Goal: Task Accomplishment & Management: Complete application form

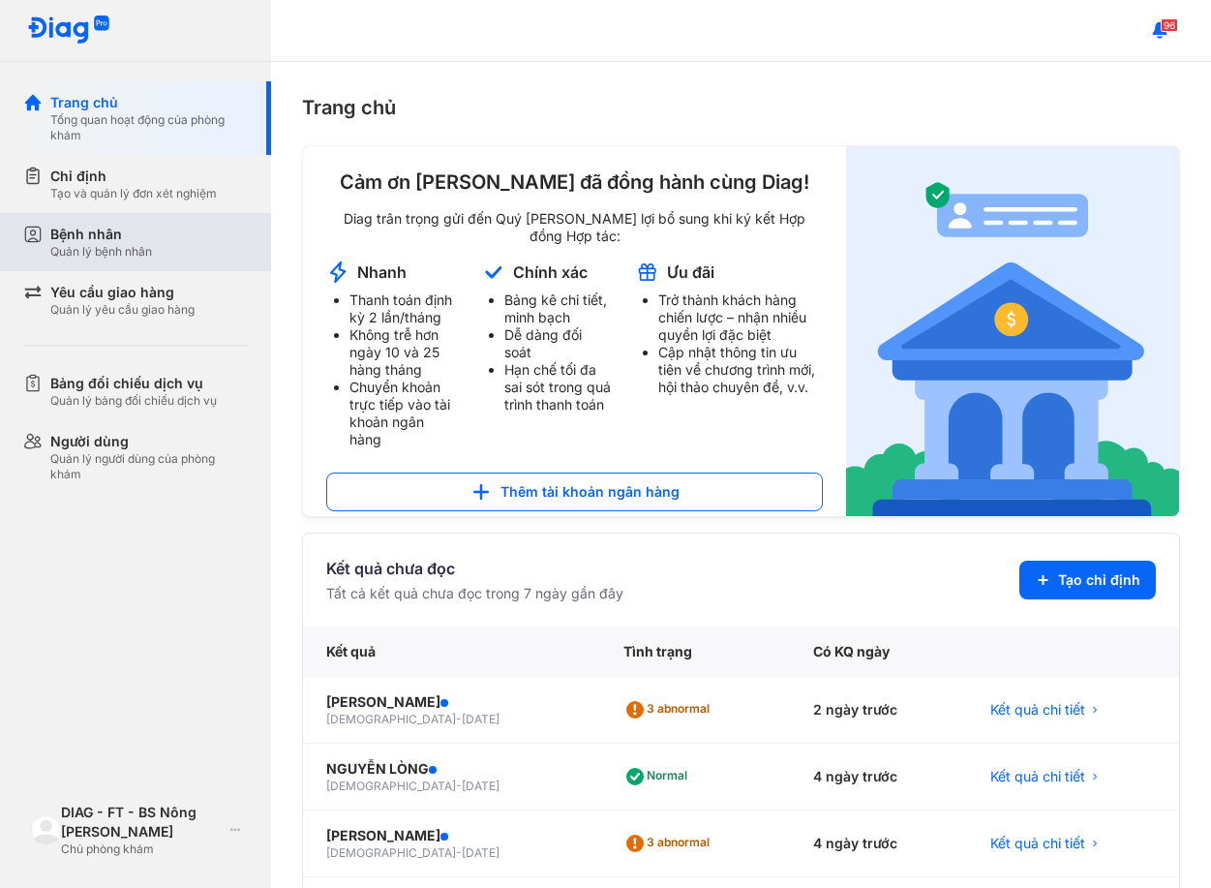
click at [137, 231] on div "Bệnh nhân" at bounding box center [101, 234] width 102 height 19
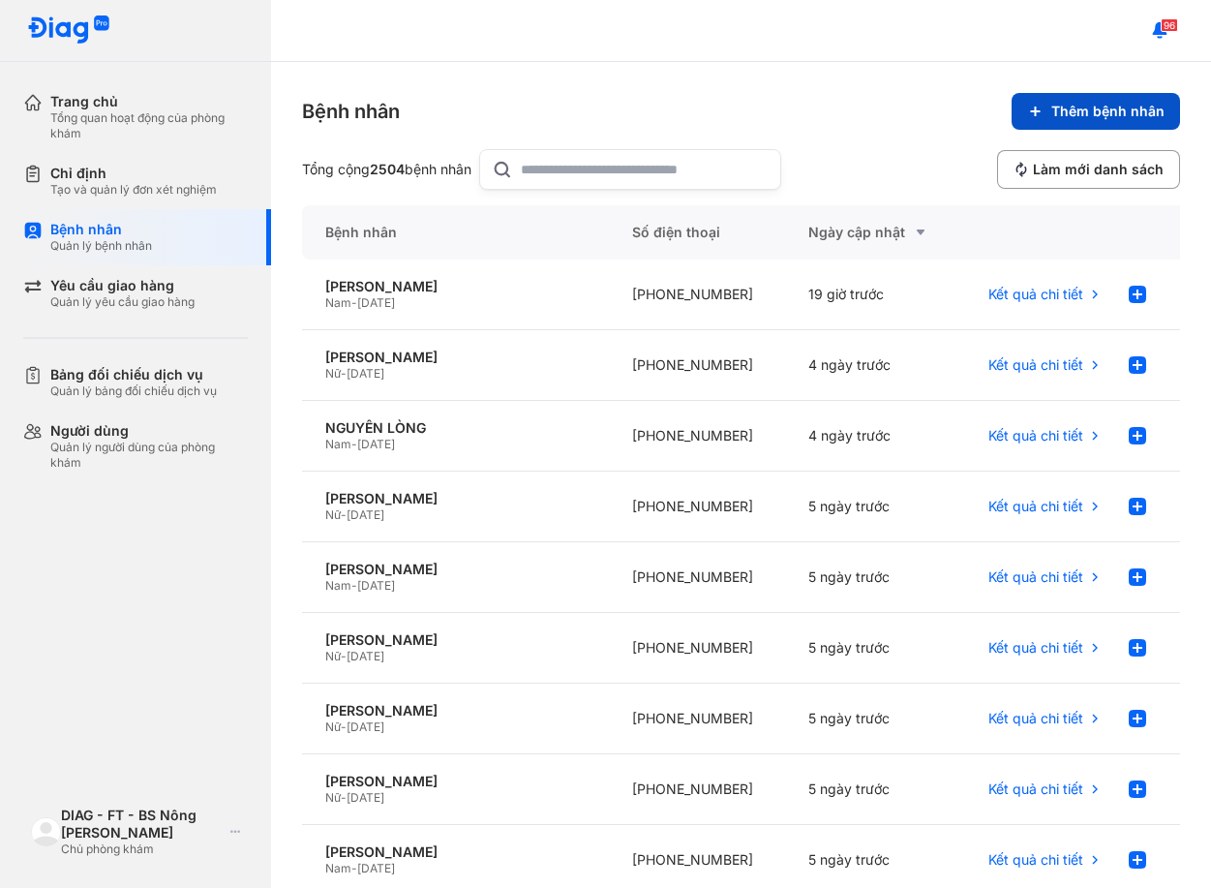
click at [1068, 114] on span "Thêm bệnh nhân" at bounding box center [1107, 111] width 113 height 17
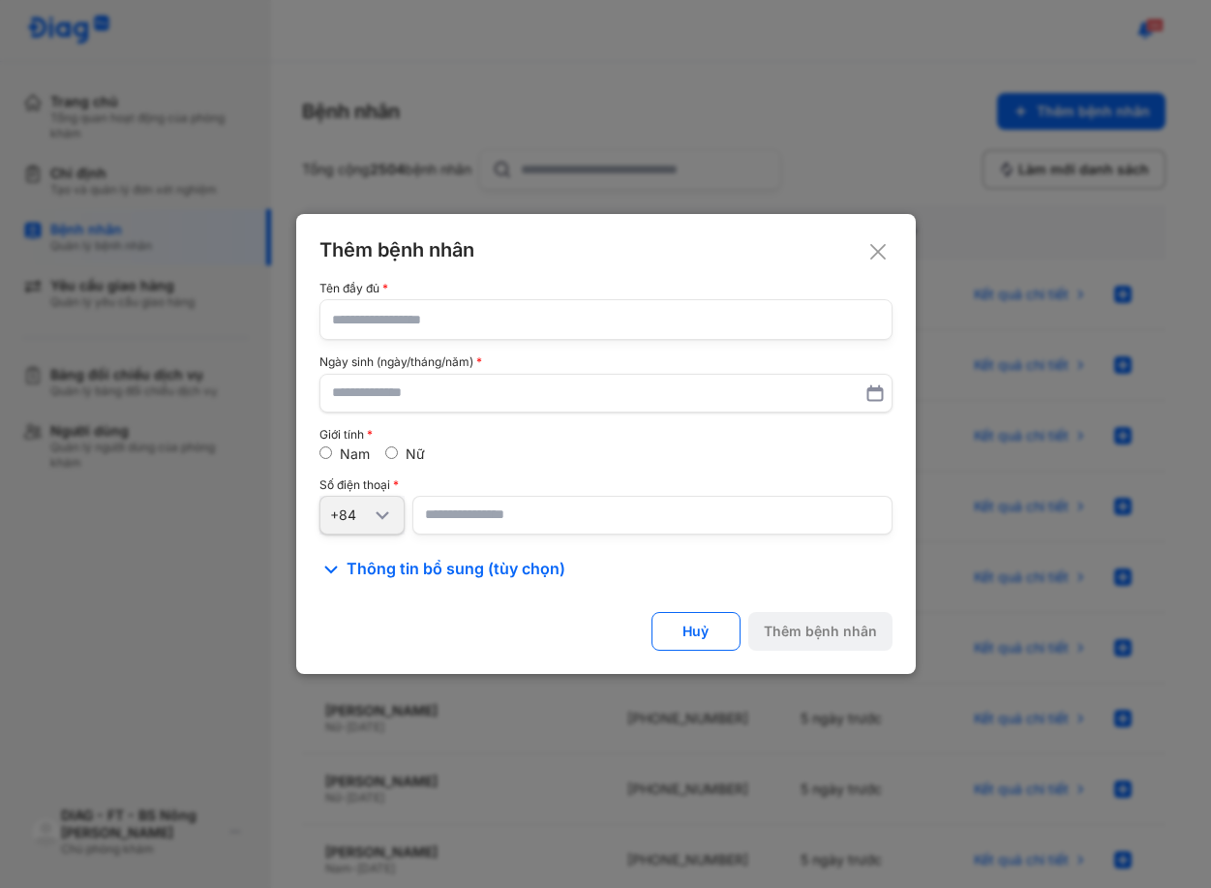
click at [476, 345] on div "Tên đầy đủ Ngày sinh (ngày/tháng/năm) Giới tính Nam Nữ Số điện thoại +84" at bounding box center [605, 408] width 573 height 252
drag, startPoint x: 874, startPoint y: 248, endPoint x: 883, endPoint y: 254, distance: 10.5
click at [881, 252] on icon at bounding box center [877, 251] width 19 height 19
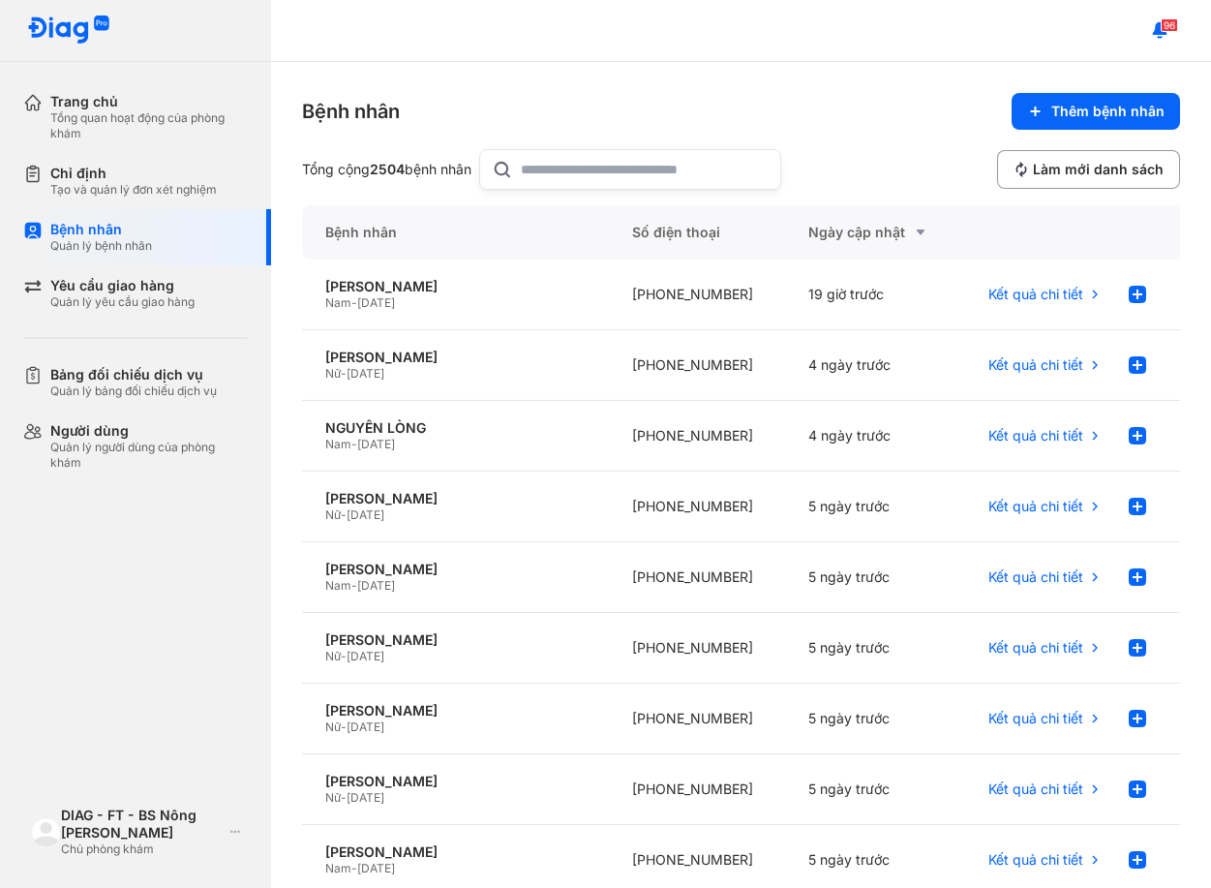
click at [603, 156] on input "text" at bounding box center [645, 169] width 248 height 39
click at [582, 167] on input "text" at bounding box center [645, 169] width 248 height 39
click at [1129, 373] on use at bounding box center [1137, 364] width 17 height 17
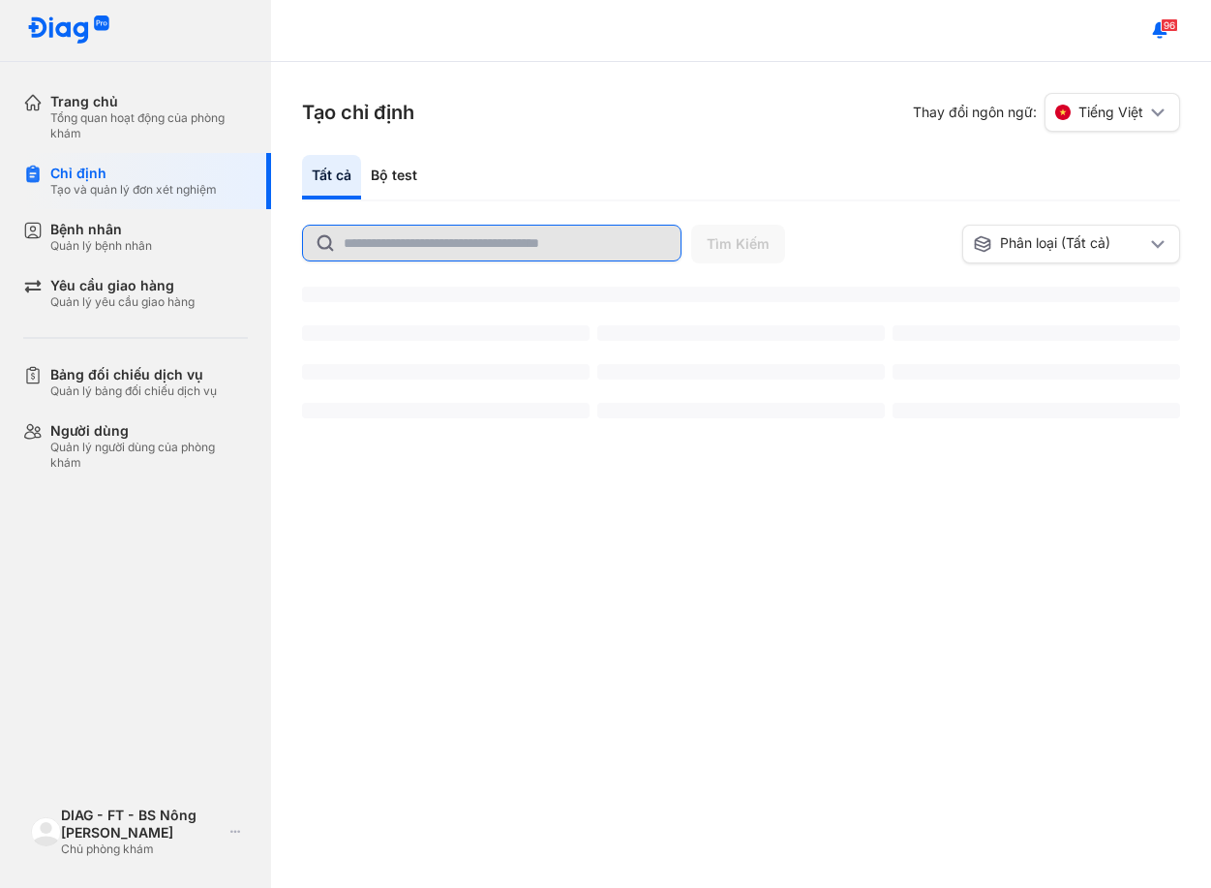
click at [524, 239] on input "text" at bounding box center [506, 243] width 325 height 35
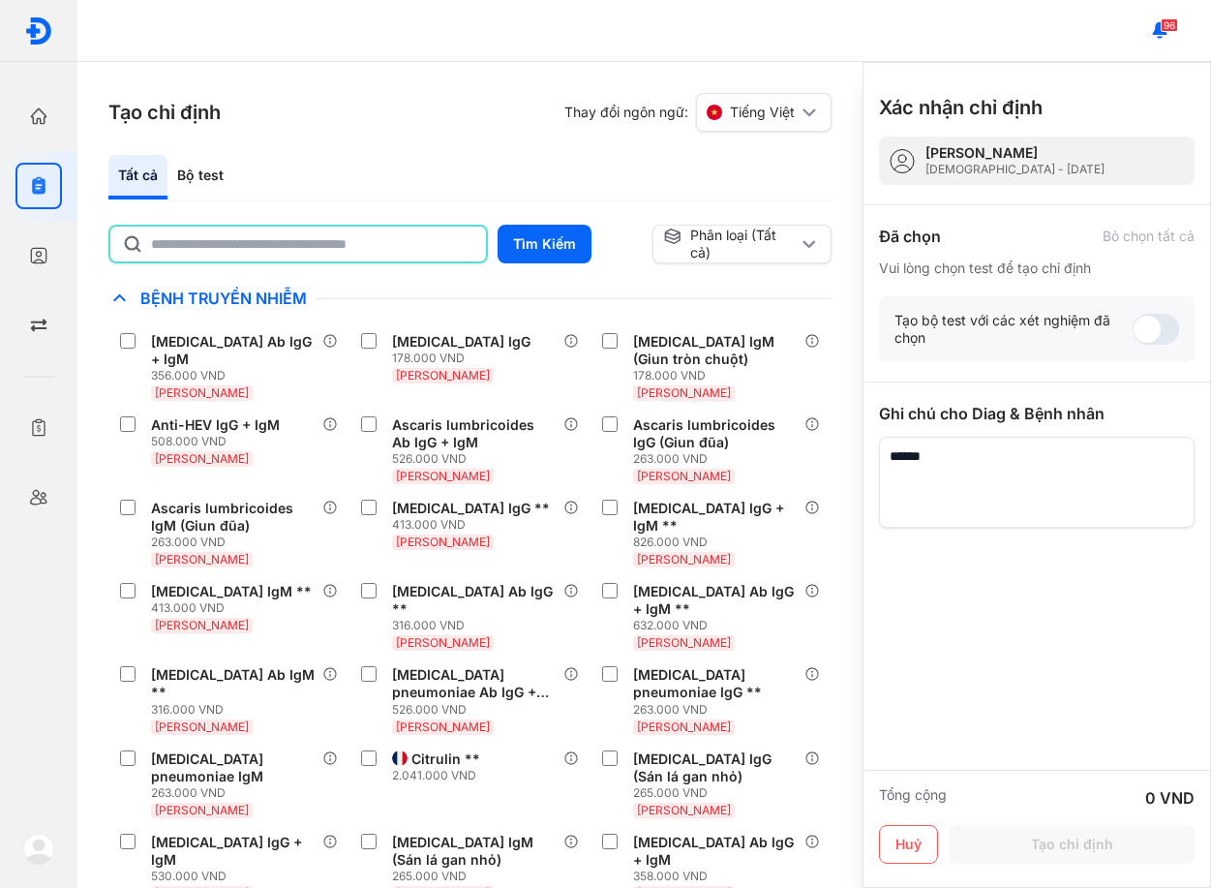
click at [376, 249] on input "text" at bounding box center [312, 243] width 323 height 35
click at [329, 249] on input "text" at bounding box center [312, 243] width 323 height 35
type input "******"
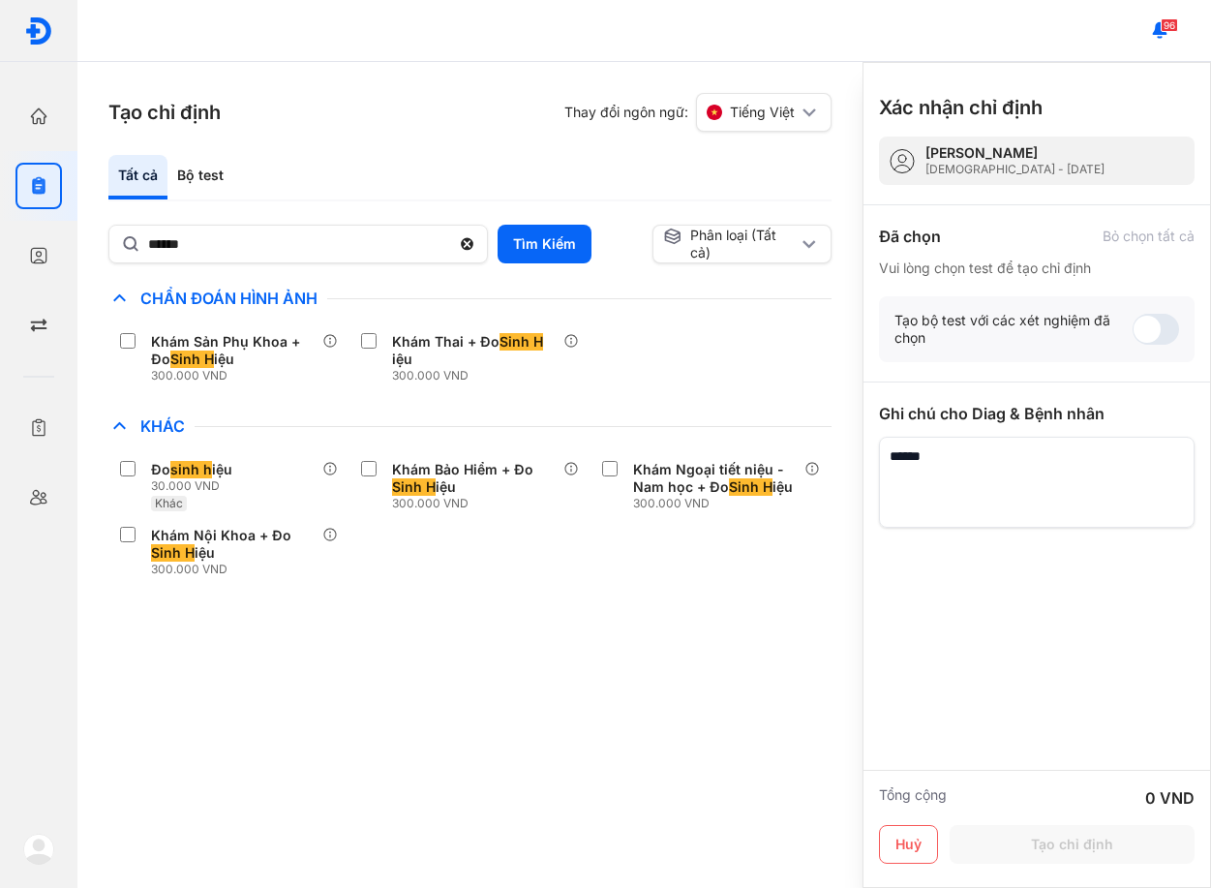
drag, startPoint x: 434, startPoint y: 496, endPoint x: 377, endPoint y: 591, distance: 111.1
click at [377, 591] on div "Chỉ định nhiều nhất Bệnh Truyền Nhiễm Chẩn Đoán Hình Ảnh Khám Sản Phụ Khoa + Đo…" at bounding box center [469, 446] width 723 height 321
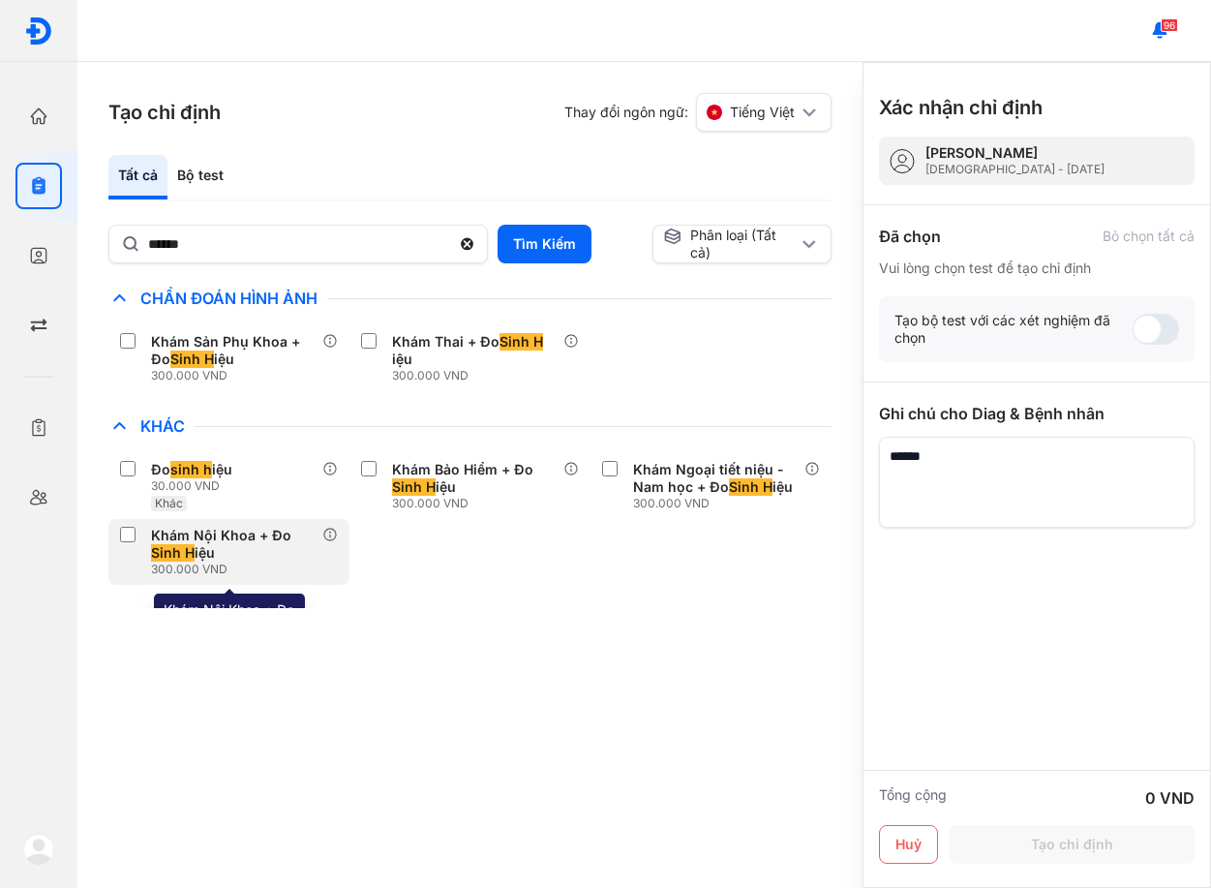
click at [185, 555] on span "Sinh H" at bounding box center [173, 552] width 44 height 17
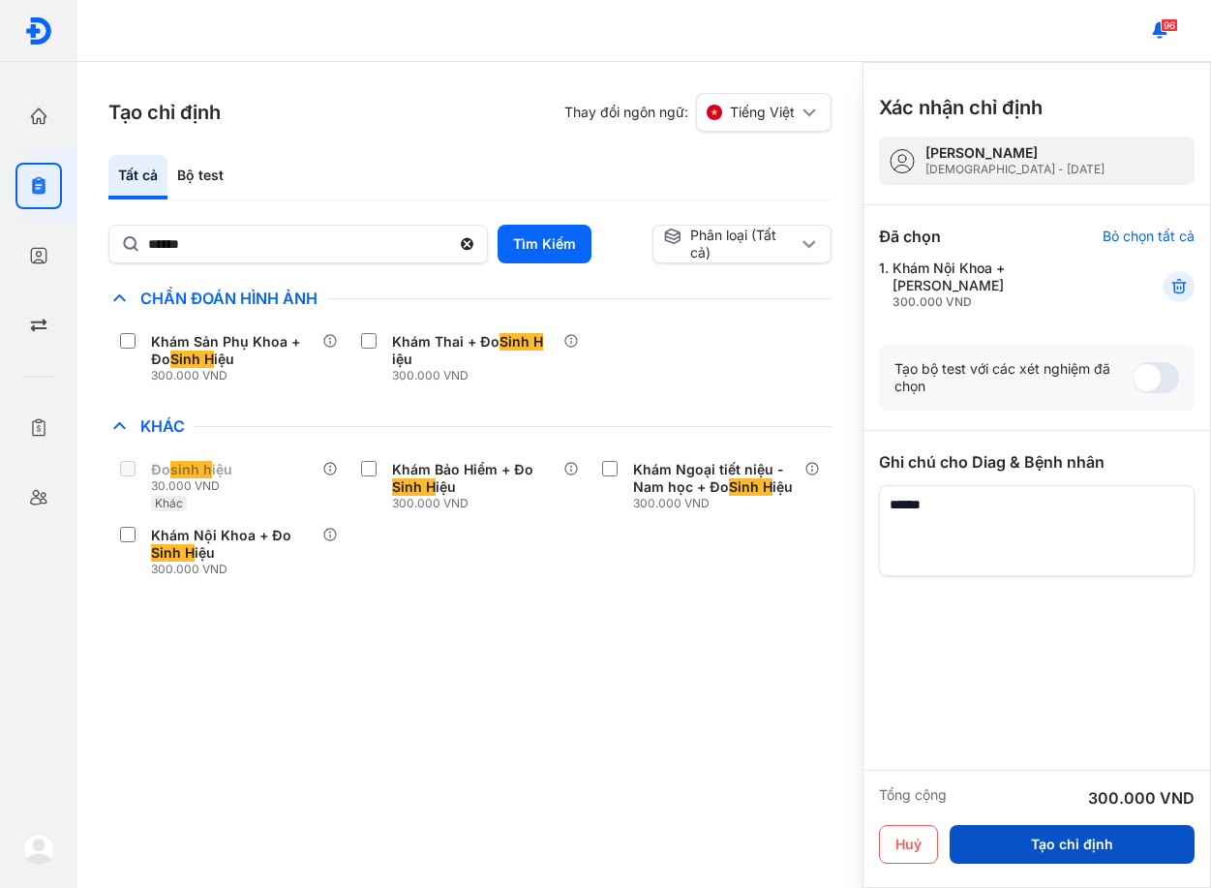
click at [1030, 846] on button "Tạo chỉ định" at bounding box center [1071, 844] width 245 height 39
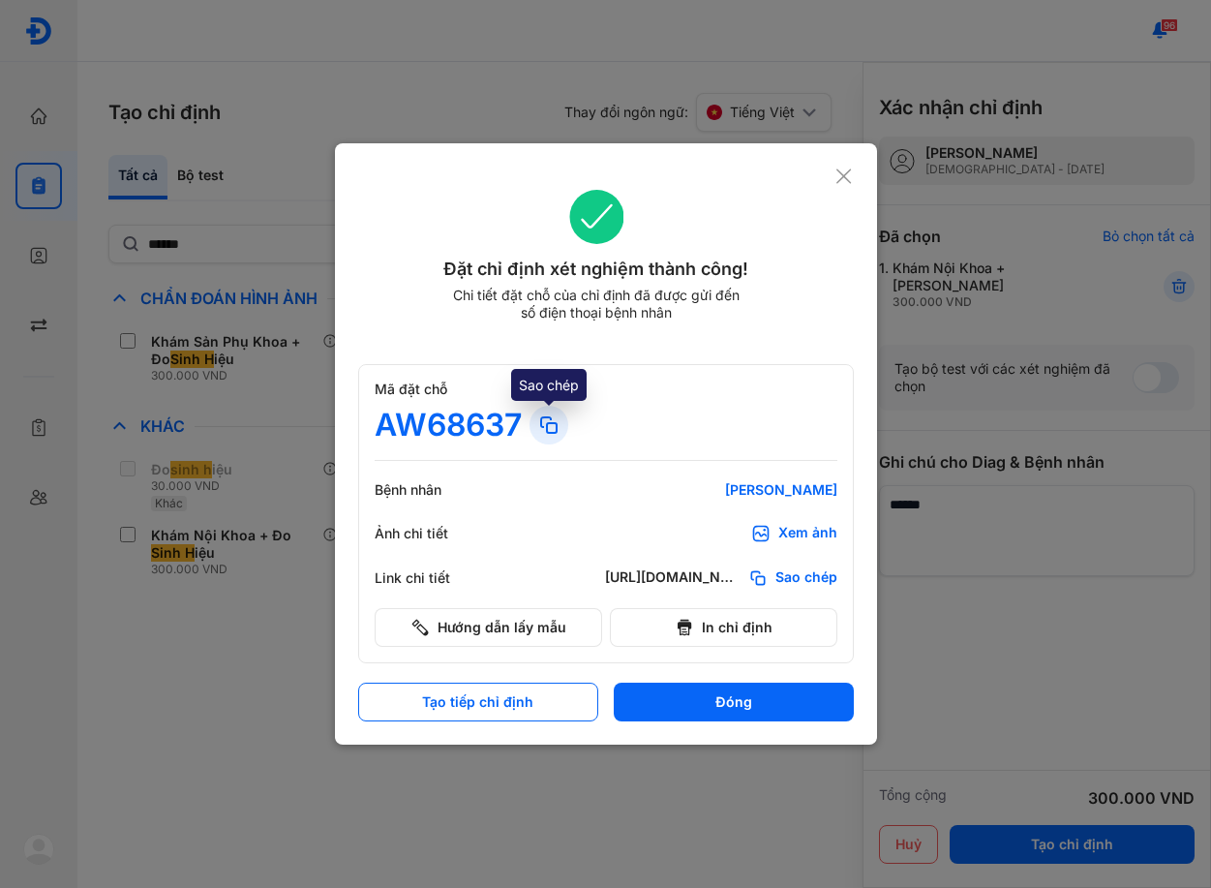
click at [554, 428] on icon at bounding box center [548, 424] width 23 height 23
click at [846, 175] on use at bounding box center [843, 175] width 15 height 15
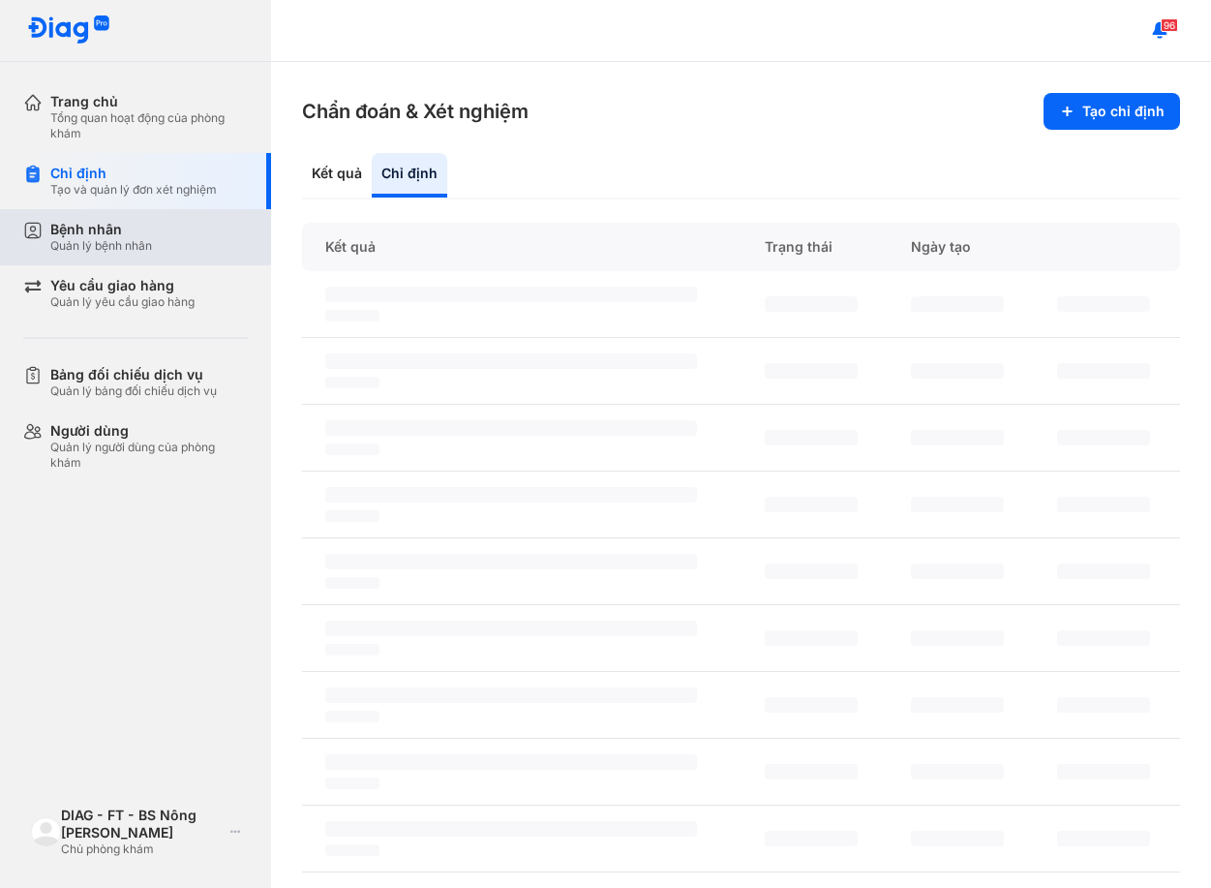
click at [27, 253] on div "Bệnh nhân Quản lý bệnh nhân" at bounding box center [147, 237] width 248 height 56
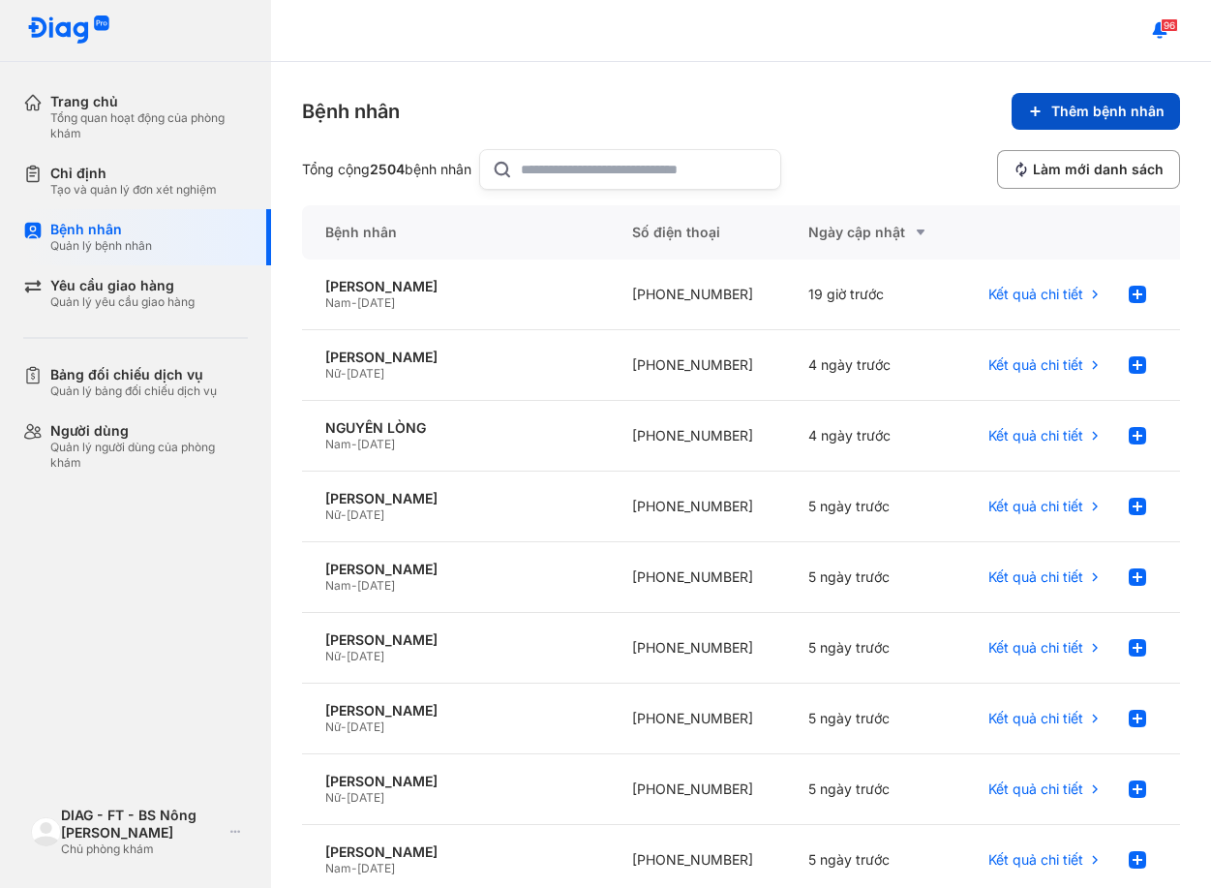
click at [1132, 100] on button "Thêm bệnh nhân" at bounding box center [1095, 111] width 168 height 37
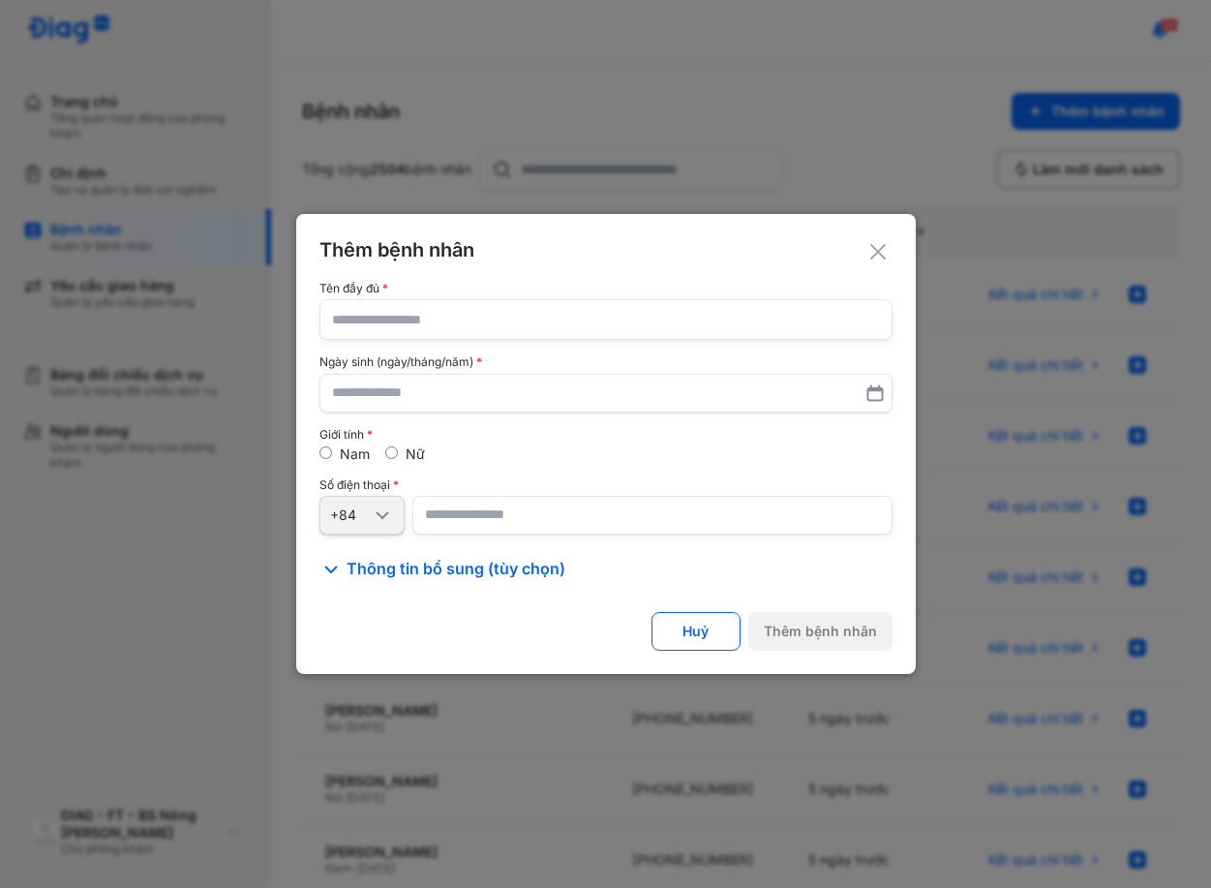
click at [426, 337] on input "text" at bounding box center [606, 319] width 548 height 39
click at [445, 321] on input "text" at bounding box center [606, 319] width 548 height 39
paste input "**********"
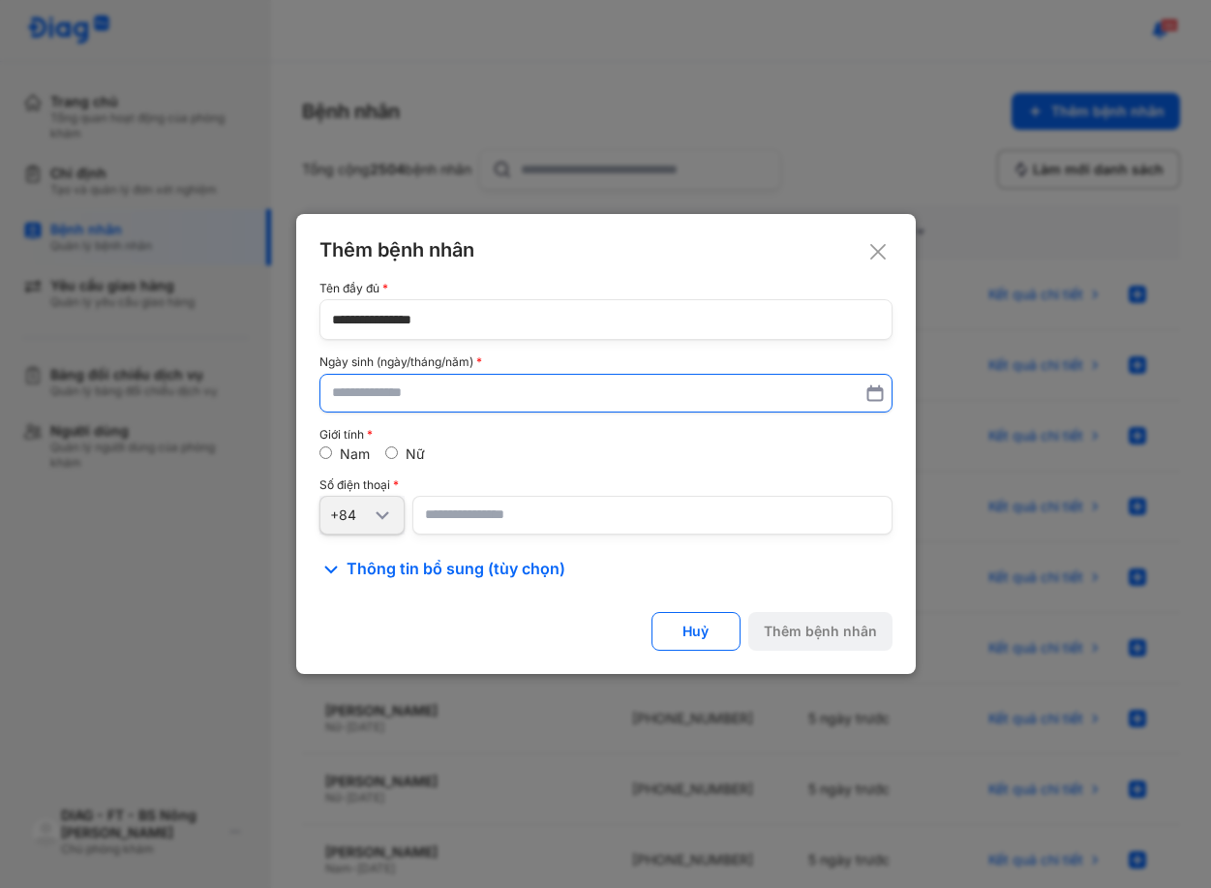
type input "**********"
click at [446, 403] on input "text" at bounding box center [606, 393] width 548 height 35
type input "**********"
click at [510, 516] on input "number" at bounding box center [652, 516] width 480 height 39
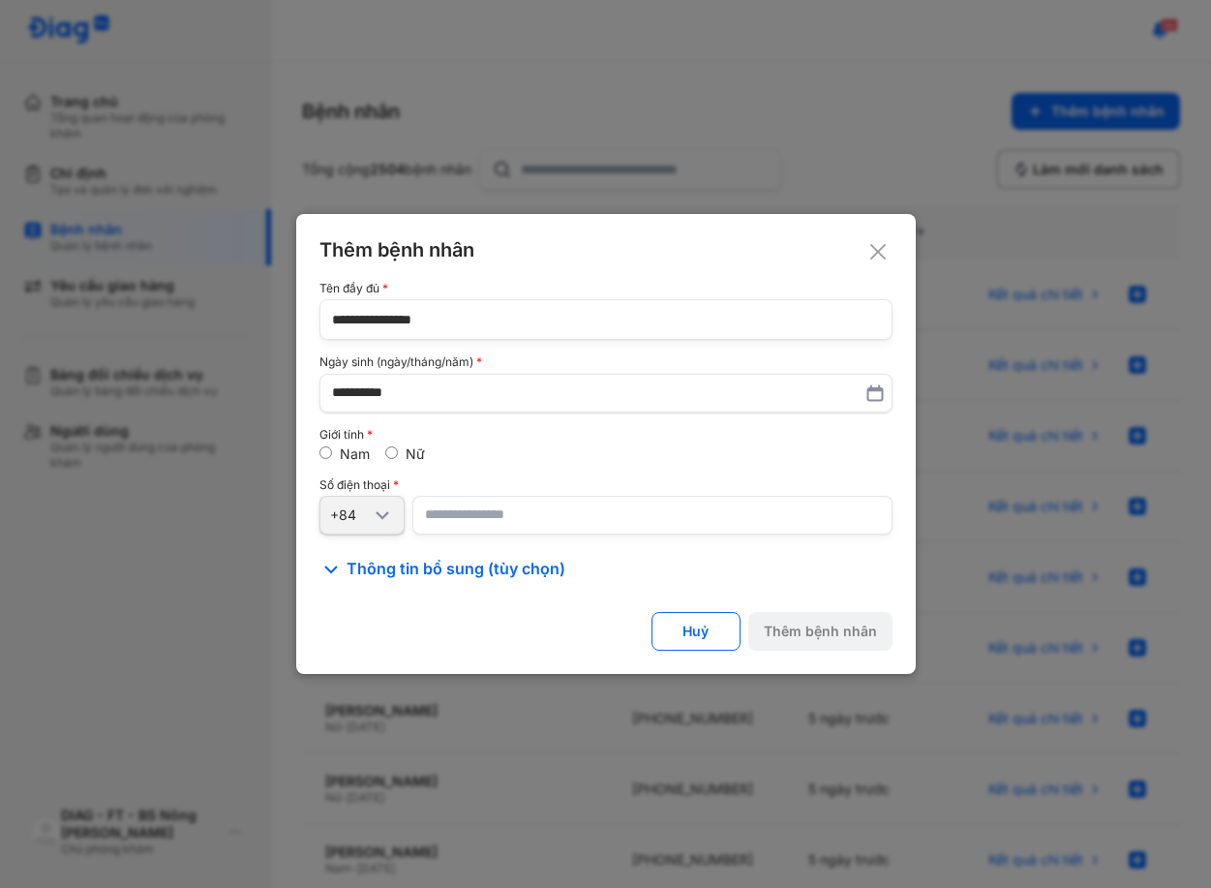
click at [481, 525] on input "number" at bounding box center [652, 515] width 480 height 39
paste input "**********"
type input "**********"
click at [482, 483] on div "Số điện thoại" at bounding box center [605, 485] width 573 height 14
click at [492, 471] on div "**********" at bounding box center [605, 408] width 573 height 252
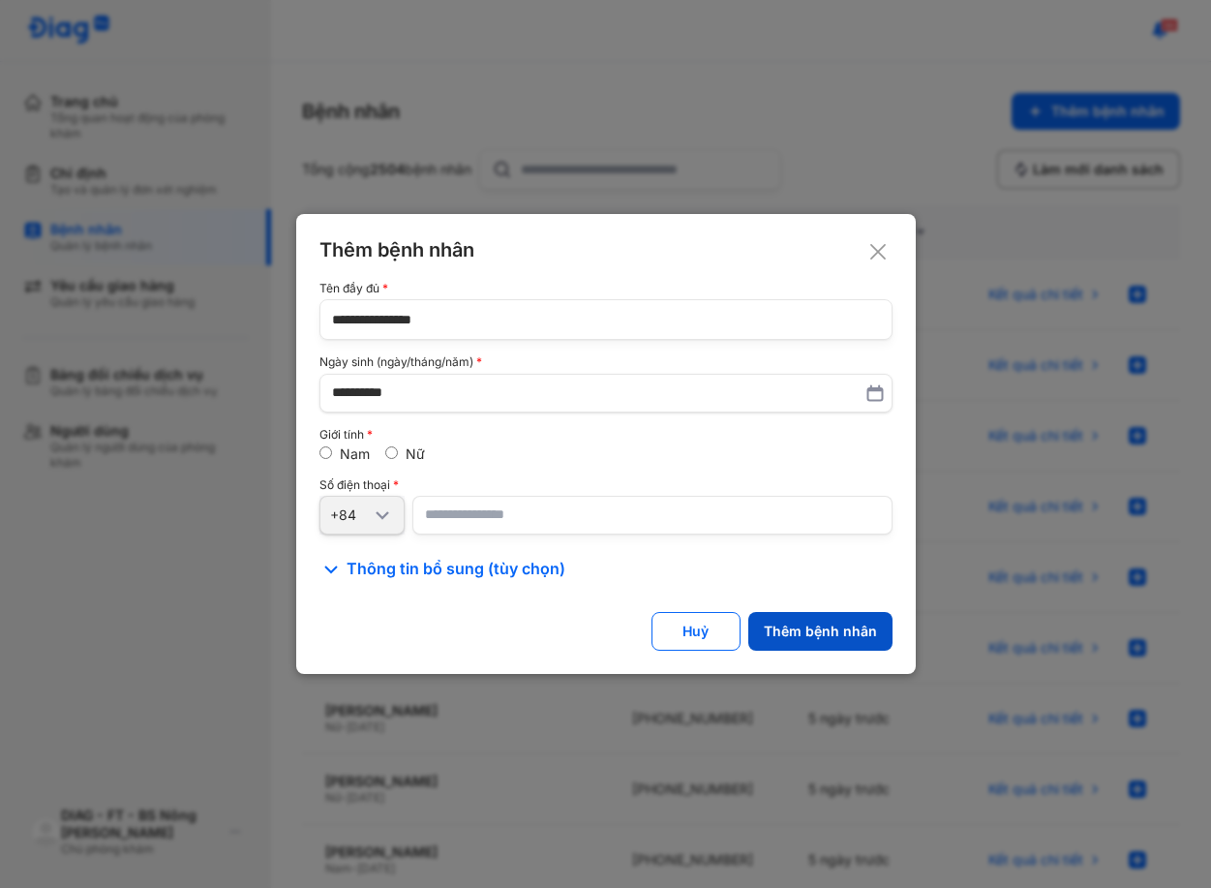
click at [822, 624] on div "Thêm bệnh nhân" at bounding box center [820, 630] width 113 height 17
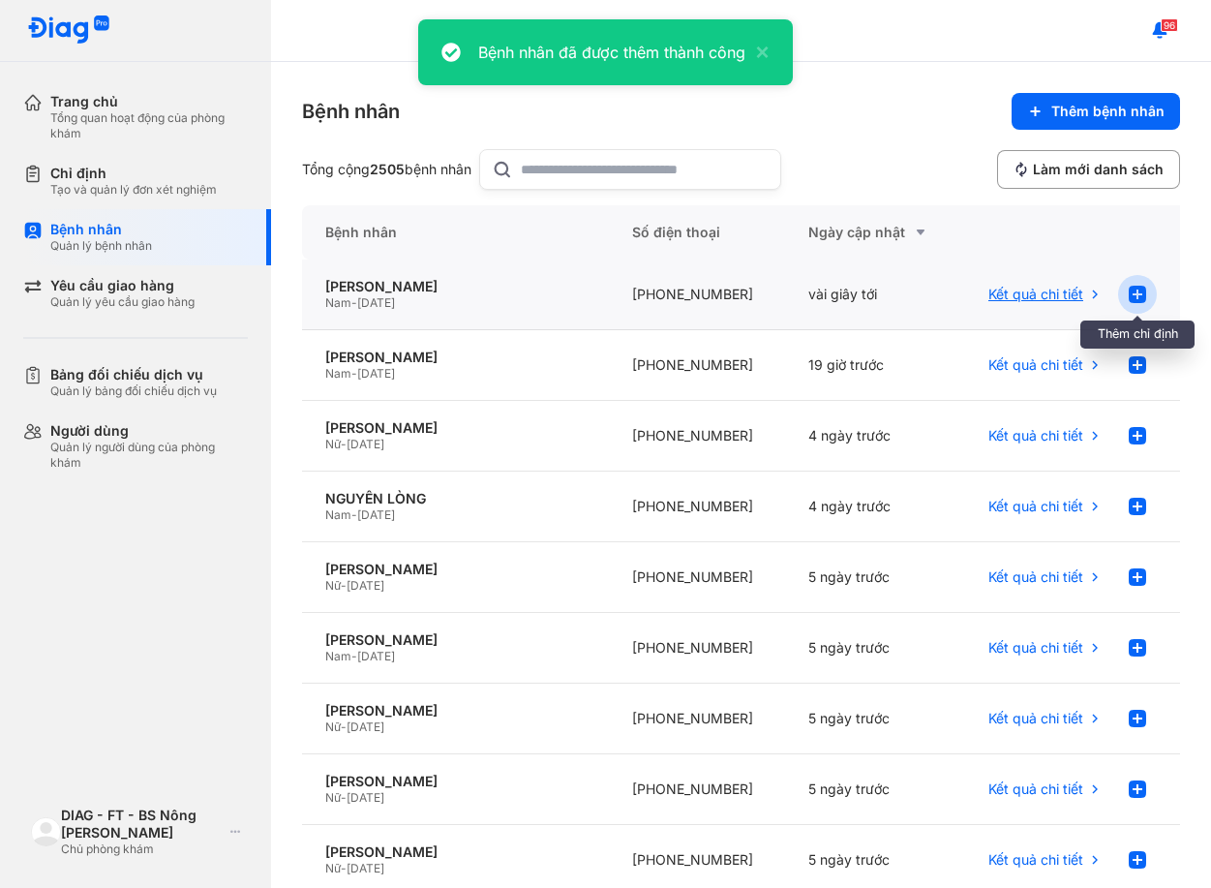
click at [1129, 296] on use at bounding box center [1137, 294] width 17 height 17
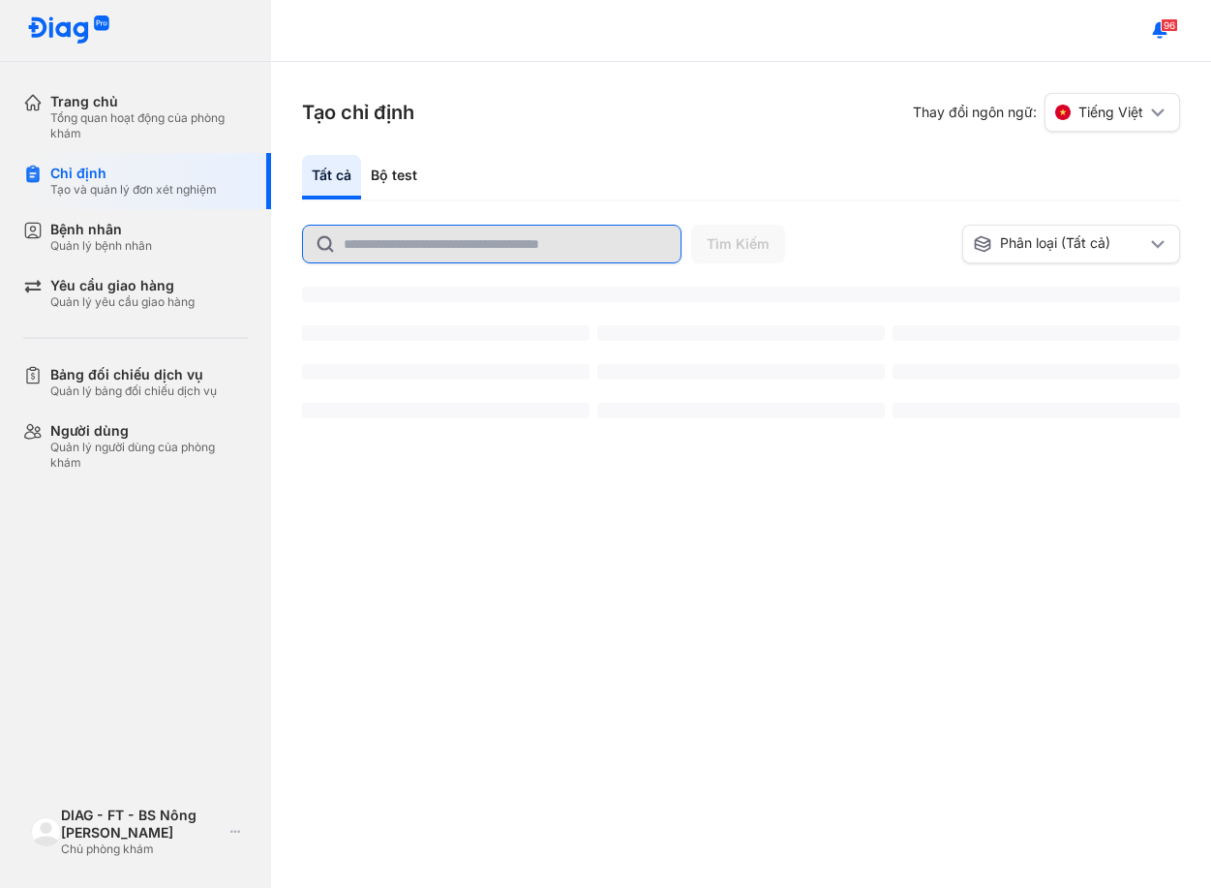
click at [452, 244] on input "text" at bounding box center [506, 244] width 325 height 37
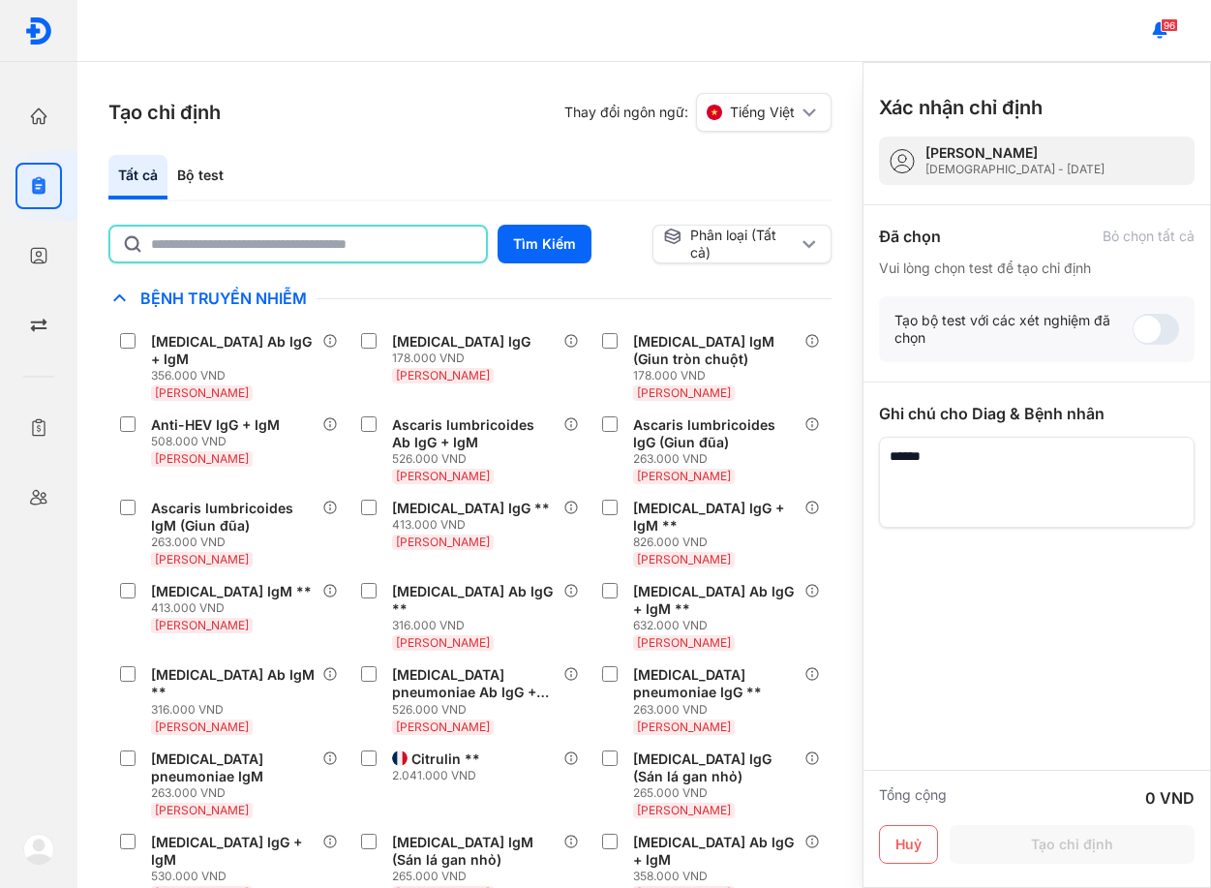
click at [385, 248] on input "text" at bounding box center [312, 243] width 323 height 35
type input "**"
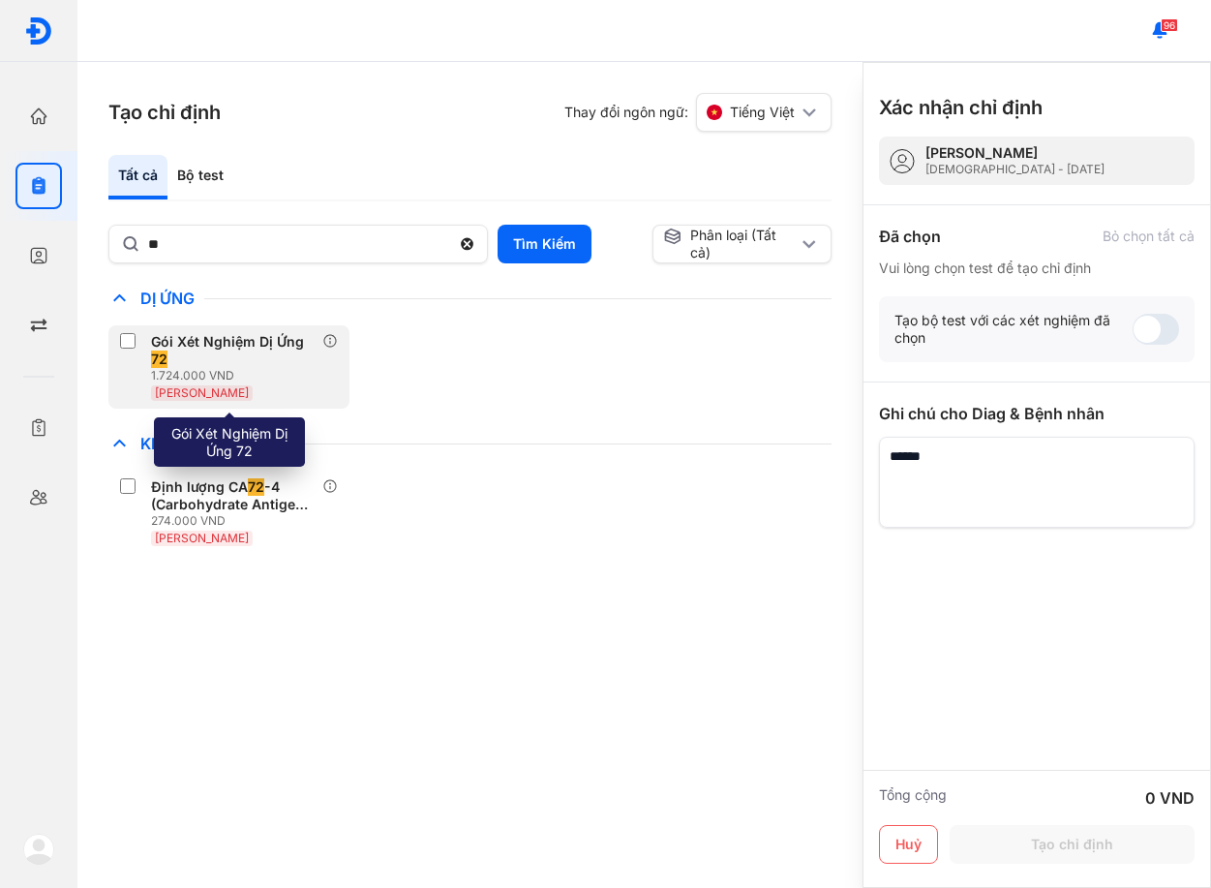
click at [275, 352] on div "Gói Xét Nghiệm Dị Ứng 72" at bounding box center [233, 350] width 164 height 35
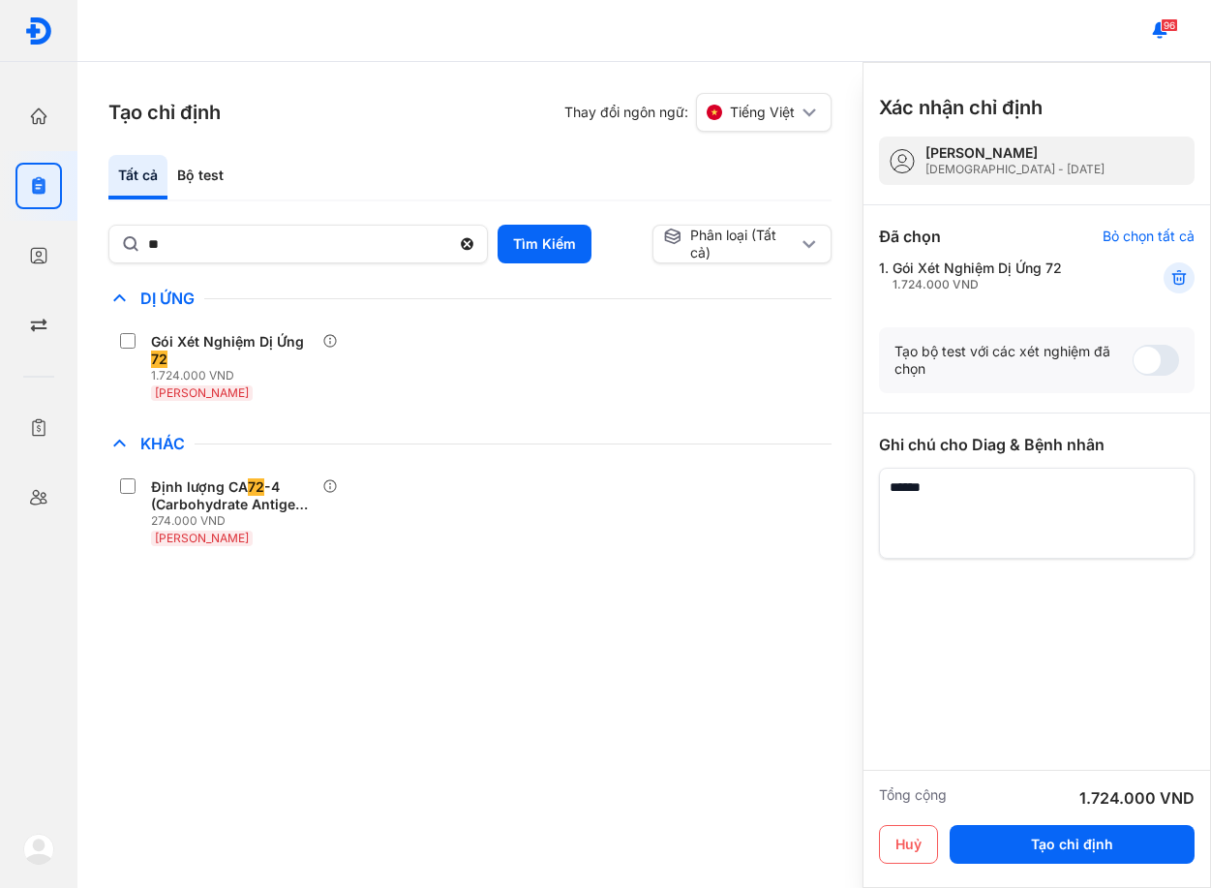
click at [467, 381] on div "Gói Xét Nghiệm Dị Ứng 72 1.724.000 VND [PERSON_NAME]" at bounding box center [469, 366] width 723 height 83
click at [974, 618] on div at bounding box center [1037, 674] width 316 height 232
click at [1056, 314] on div "Đã chọn Bỏ chọn tất cả Vui lòng chọn test để tạo chỉ định 1. Gói Xét Nghiệm Dị …" at bounding box center [1037, 266] width 316 height 122
click at [1059, 836] on button "Tạo chỉ định" at bounding box center [1071, 844] width 245 height 39
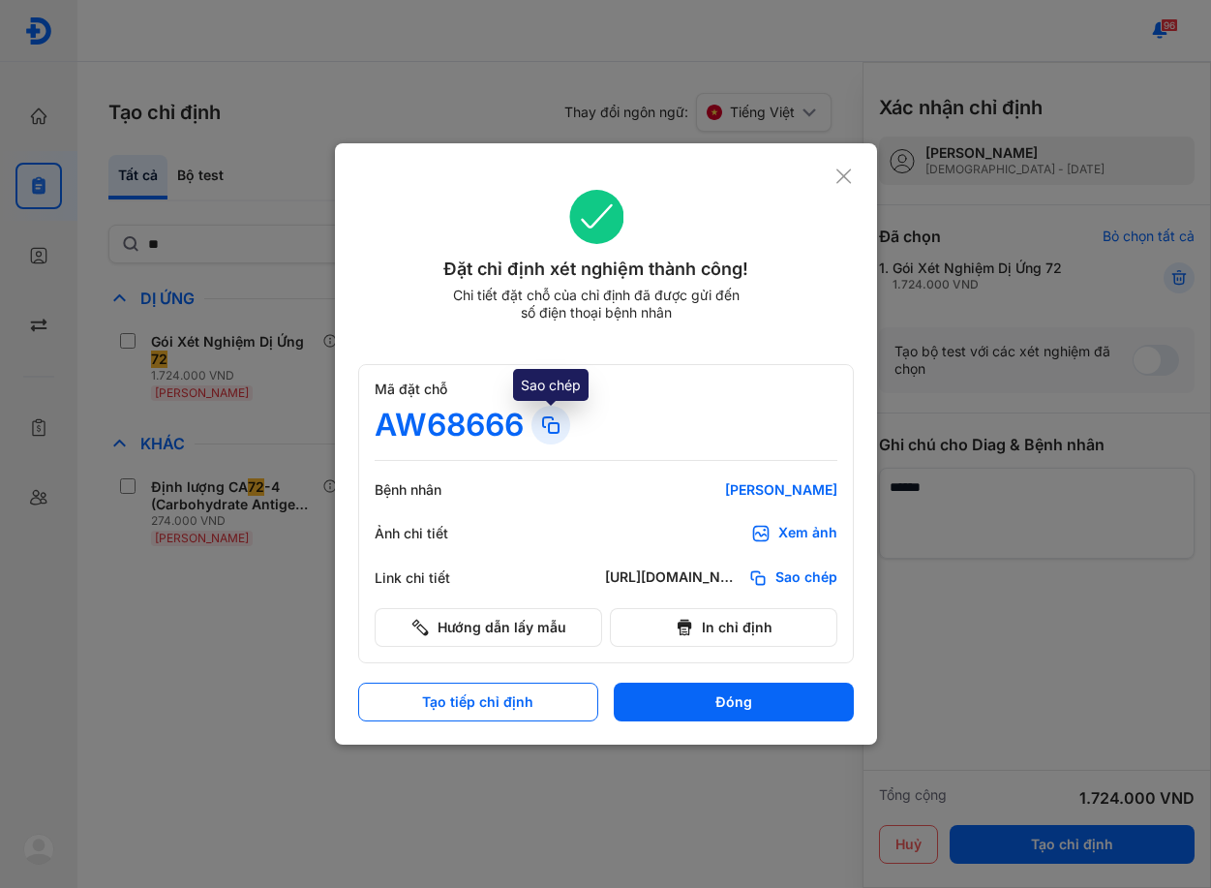
click at [561, 422] on icon at bounding box center [550, 424] width 23 height 23
click at [765, 351] on div "Đặt chỉ định xét nghiệm thành công! Chi tiết đặt chỗ của chỉ định đã được gửi đ…" at bounding box center [606, 266] width 496 height 201
click at [797, 376] on div "Mã đặt chỗ AW68666 Bệnh nhân [PERSON_NAME] Ảnh chi tiết Xem ảnh Link chi tiết […" at bounding box center [606, 513] width 496 height 299
click at [548, 418] on use at bounding box center [550, 424] width 15 height 15
click at [837, 174] on icon at bounding box center [843, 175] width 18 height 19
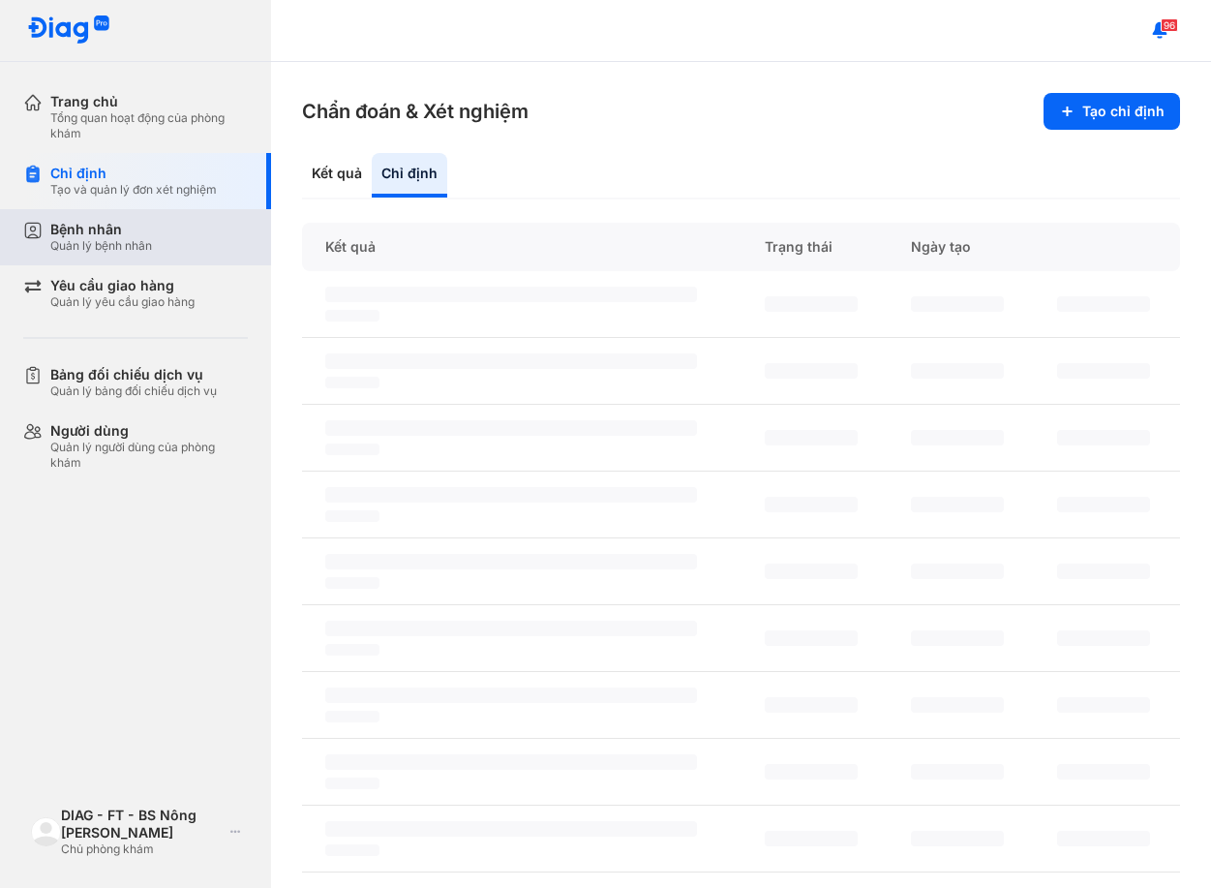
drag, startPoint x: 154, startPoint y: 229, endPoint x: 226, endPoint y: 221, distance: 73.1
click at [154, 230] on div "Bệnh nhân Quản lý bệnh nhân" at bounding box center [148, 237] width 197 height 33
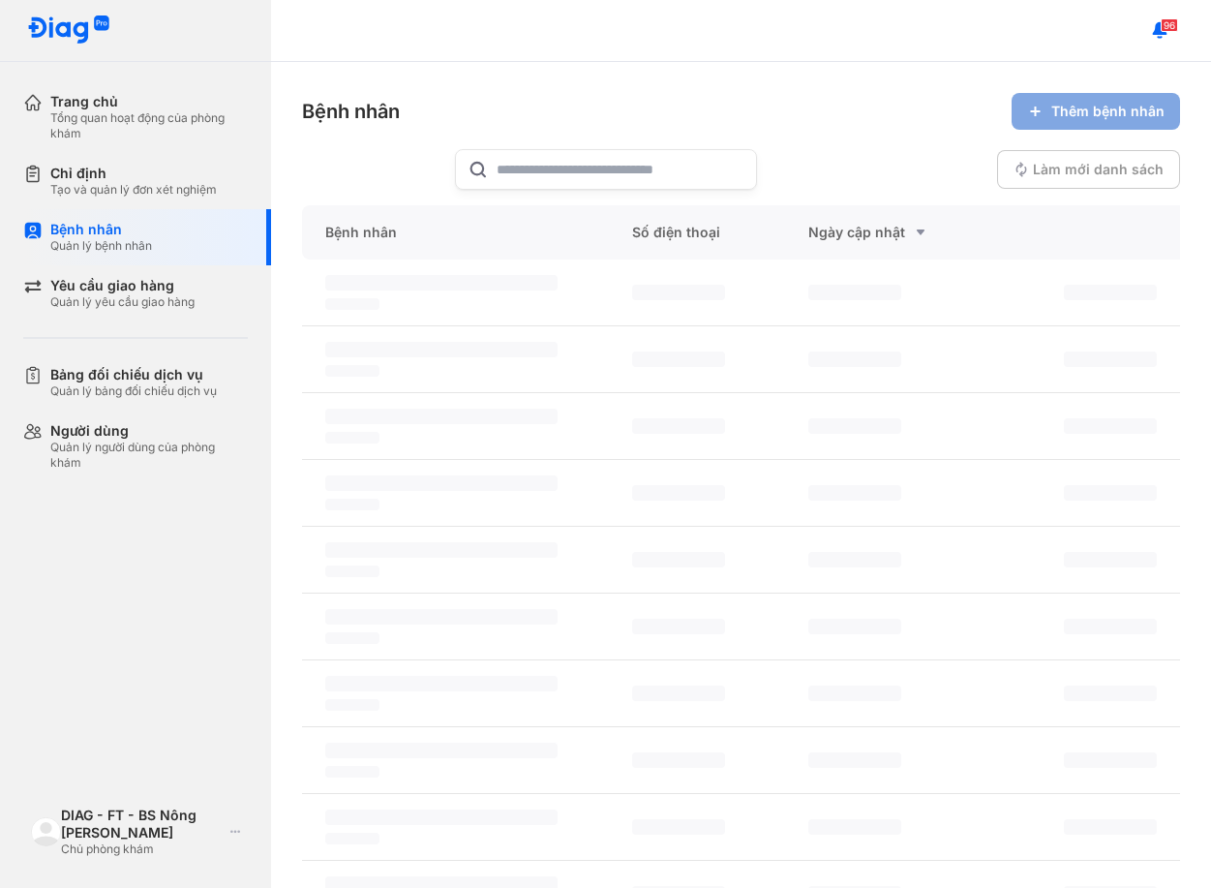
click at [1027, 115] on icon at bounding box center [1035, 111] width 16 height 15
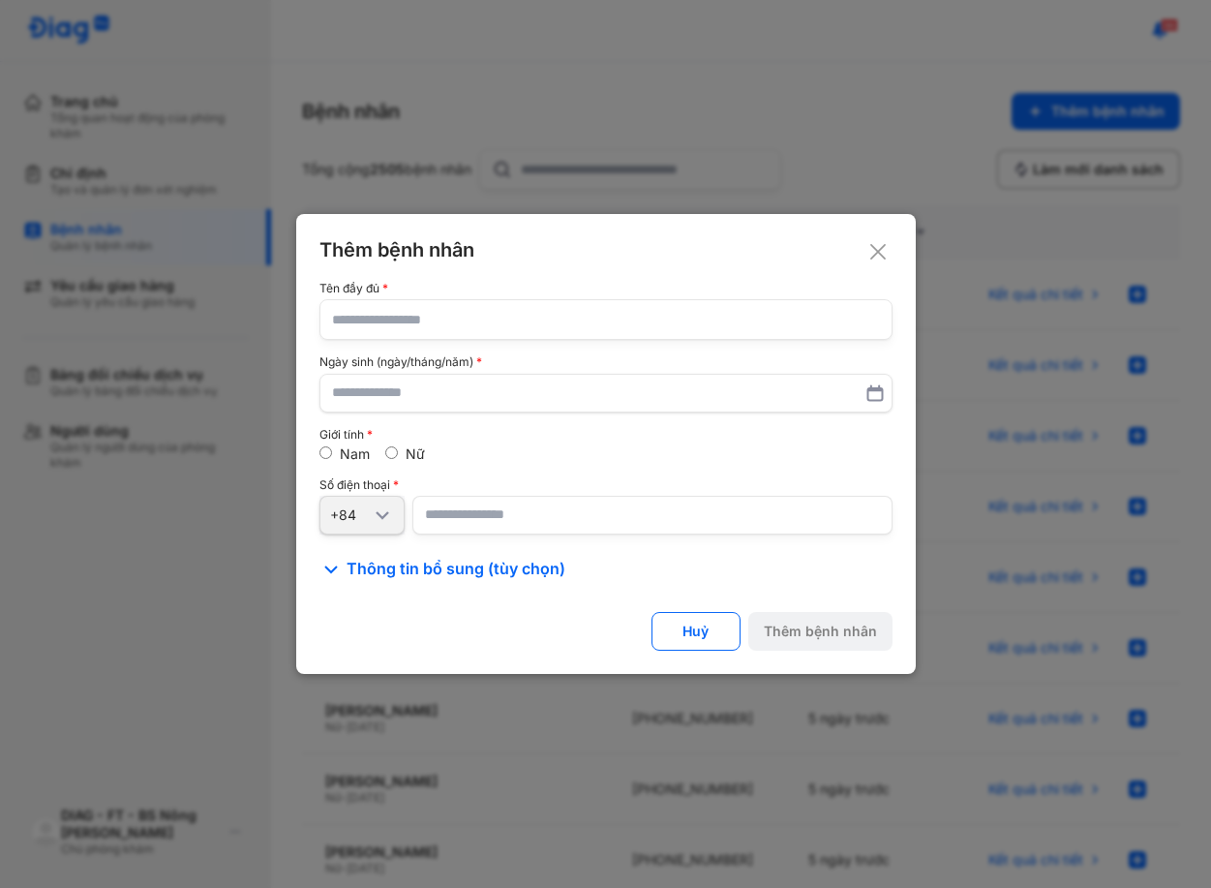
click at [417, 316] on input "text" at bounding box center [606, 319] width 548 height 39
click at [405, 328] on input "text" at bounding box center [606, 319] width 548 height 39
paste input "**********"
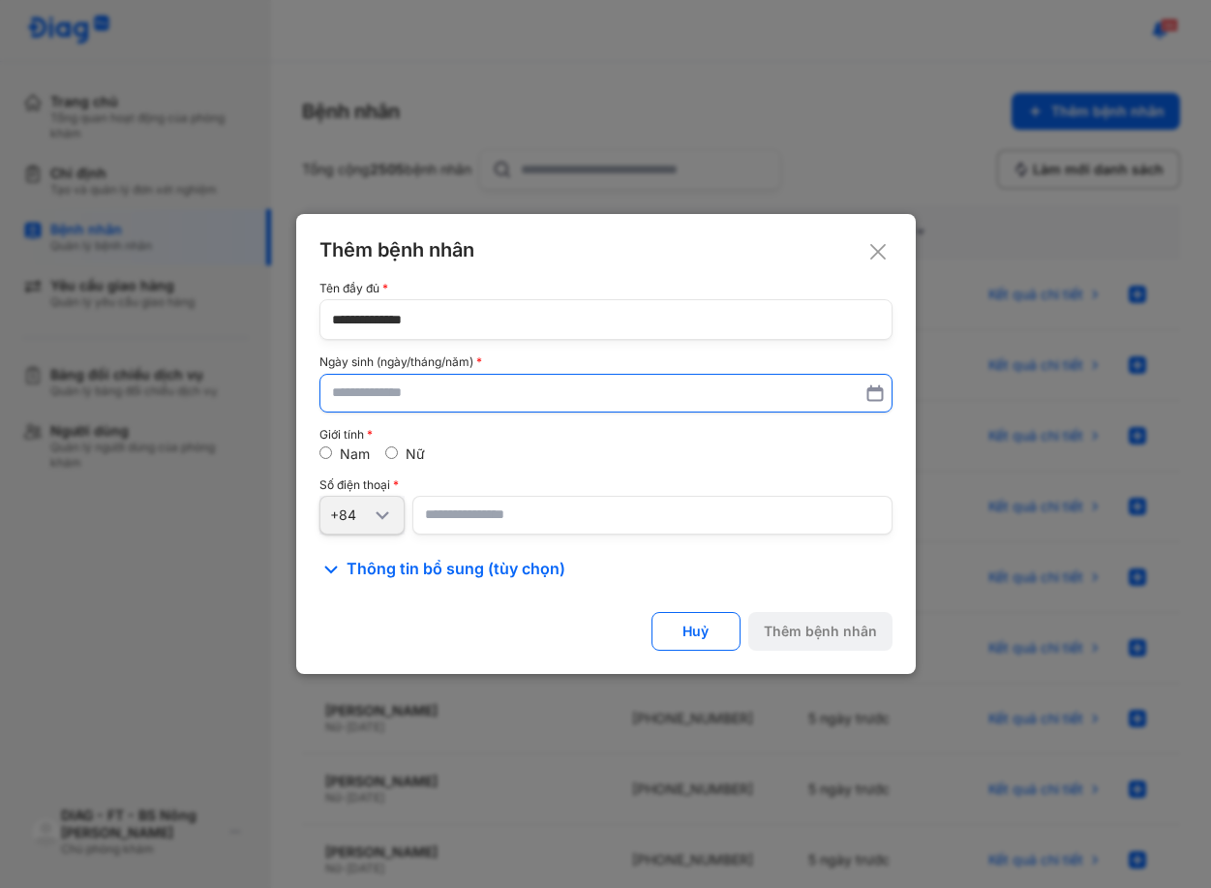
type input "**********"
click at [405, 386] on input "text" at bounding box center [606, 393] width 546 height 35
type input "**********"
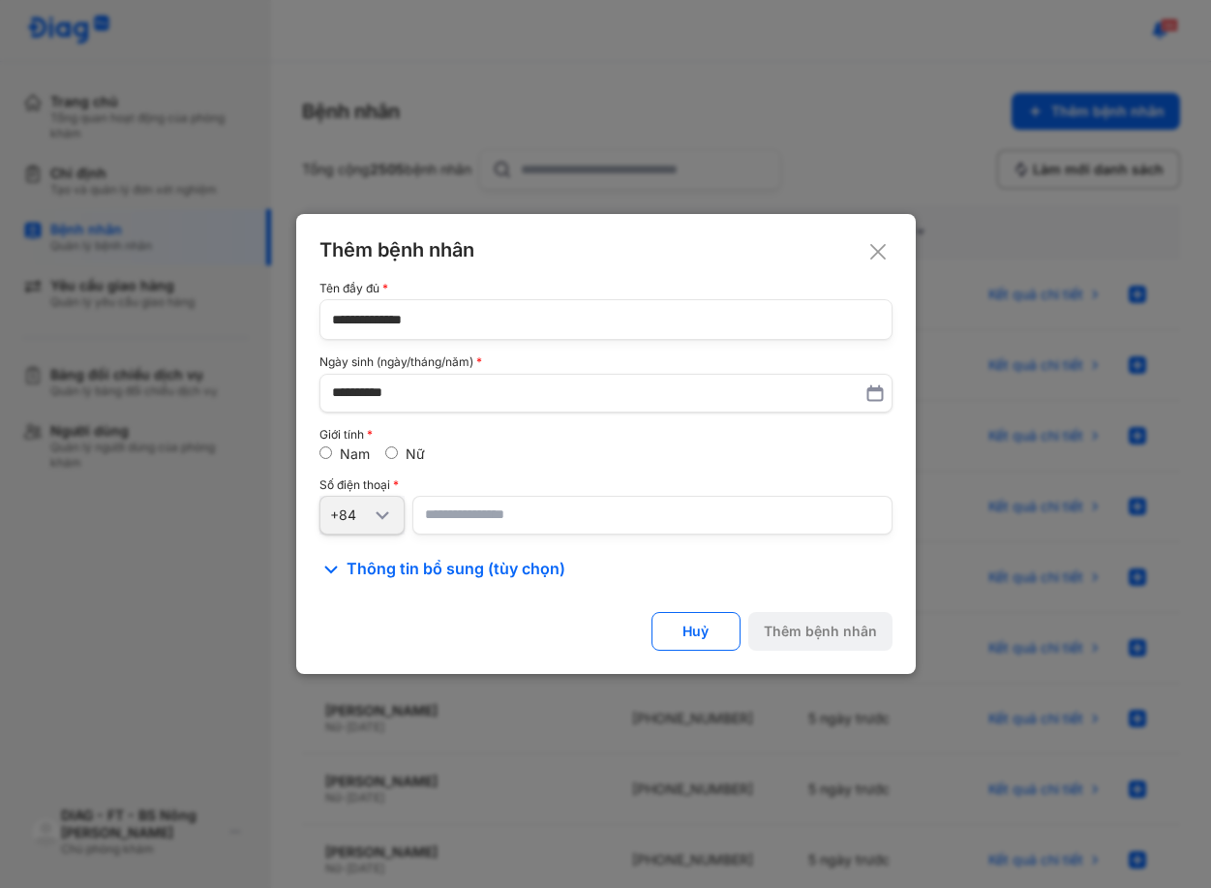
click at [522, 510] on input "number" at bounding box center [652, 515] width 480 height 39
click at [459, 514] on input "number" at bounding box center [652, 515] width 480 height 39
paste input "**********"
type input "**********"
click at [481, 478] on div "Số điện thoại" at bounding box center [605, 485] width 573 height 14
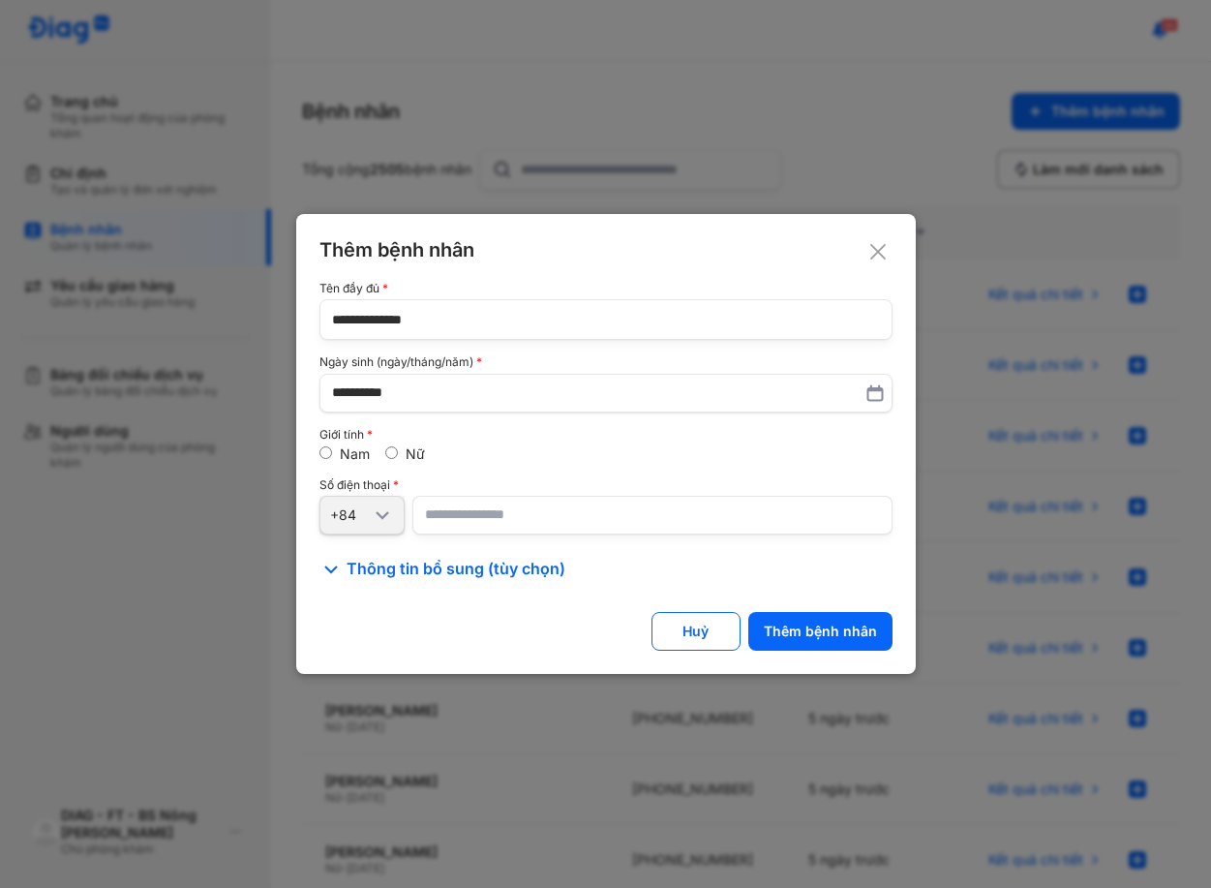
click at [420, 456] on label "Nữ" at bounding box center [415, 453] width 19 height 16
drag, startPoint x: 500, startPoint y: 470, endPoint x: 701, endPoint y: 555, distance: 217.3
click at [522, 477] on div "**********" at bounding box center [605, 408] width 573 height 252
click at [846, 617] on button "Thêm bệnh nhân" at bounding box center [820, 631] width 144 height 39
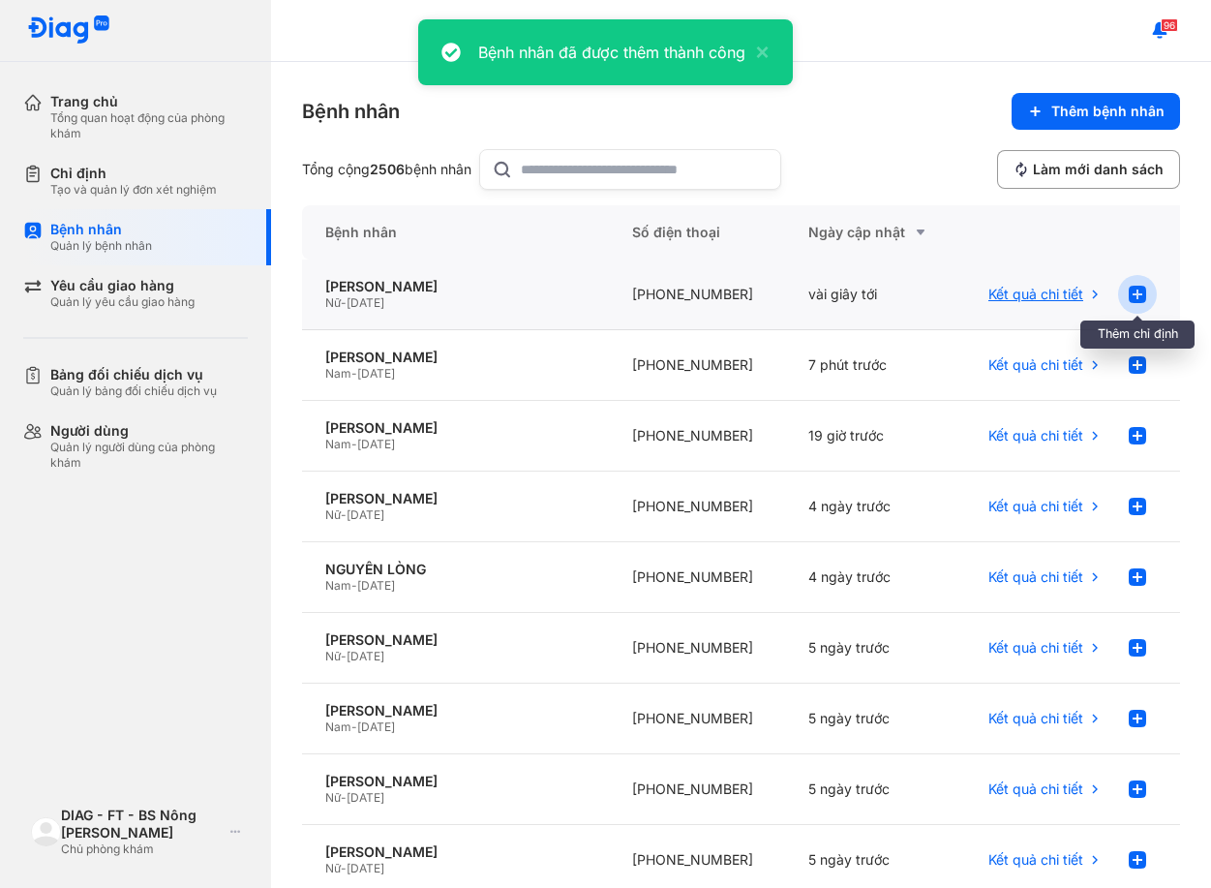
click at [1129, 297] on use at bounding box center [1137, 294] width 17 height 17
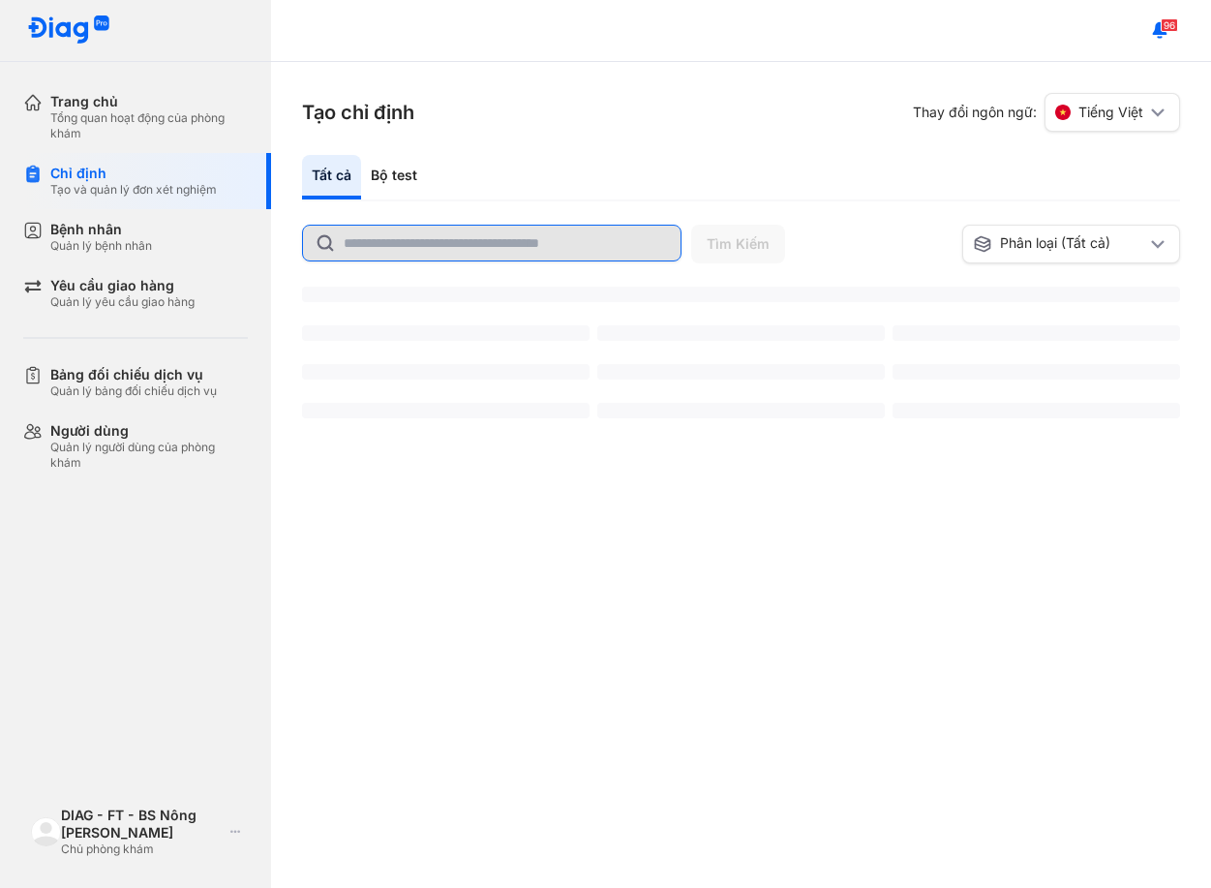
click at [567, 242] on input "text" at bounding box center [506, 243] width 325 height 35
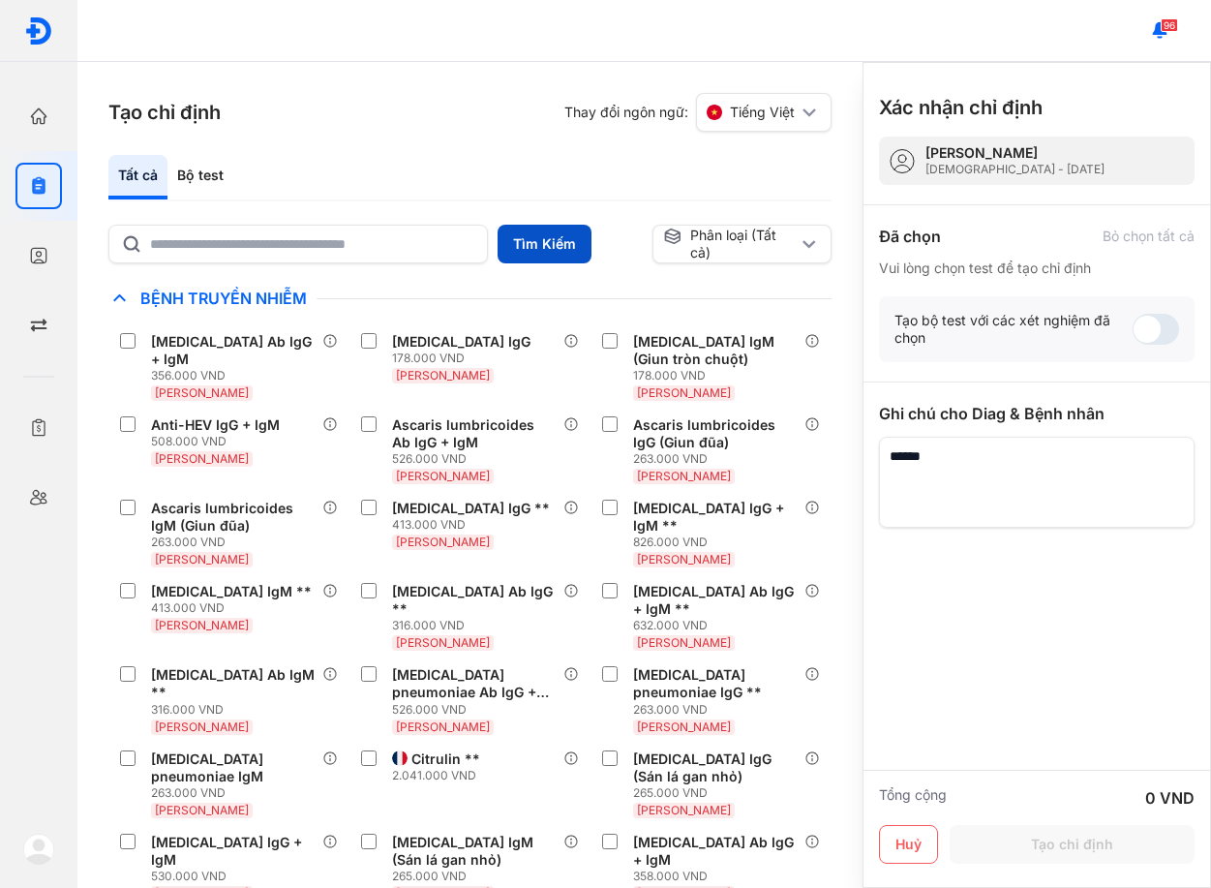
click at [567, 242] on button "Tìm Kiếm" at bounding box center [544, 244] width 94 height 39
click at [359, 256] on input "text" at bounding box center [312, 243] width 323 height 35
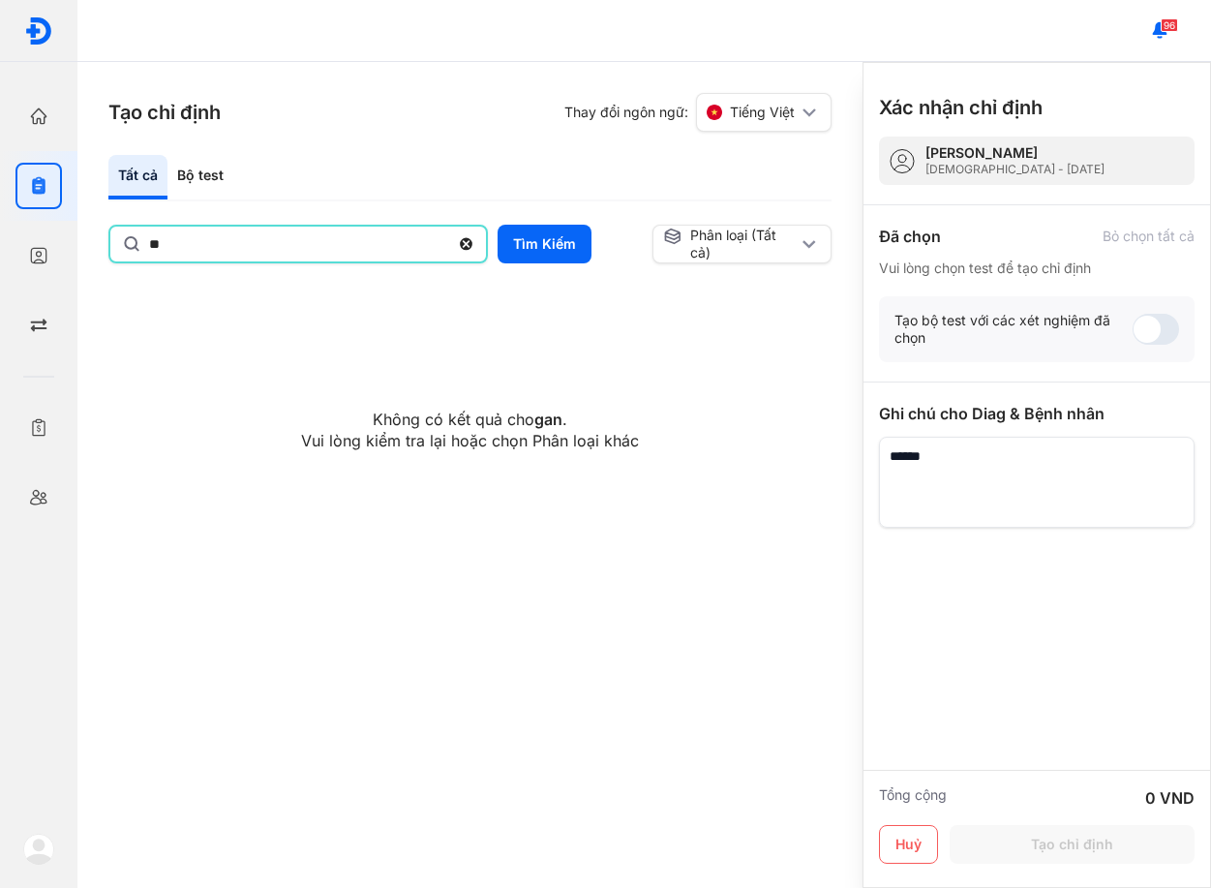
type input "*"
type input "****"
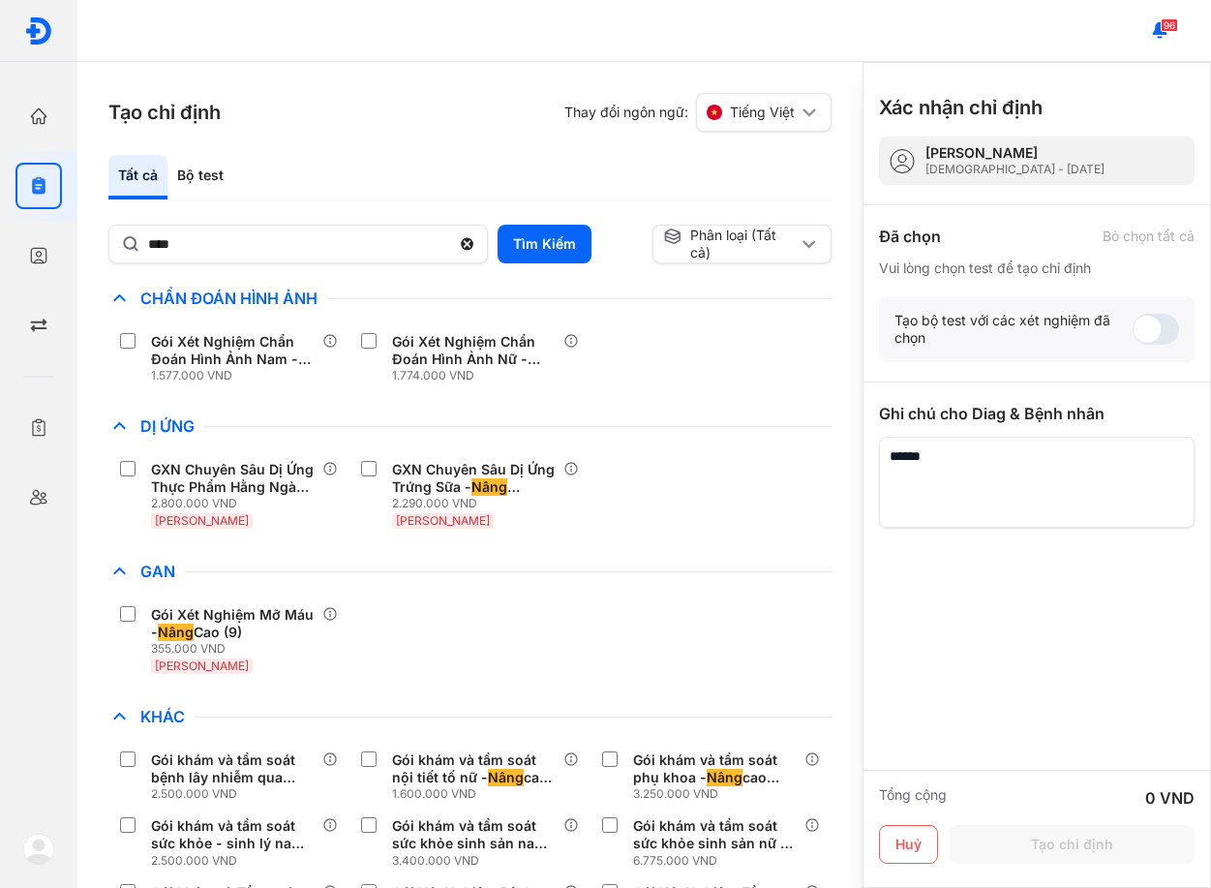
click at [755, 601] on div "Gói Xét Nghiệm Mỡ Máu - Nâng Cao (9) 355.000 VND Huyết Thanh" at bounding box center [469, 639] width 723 height 83
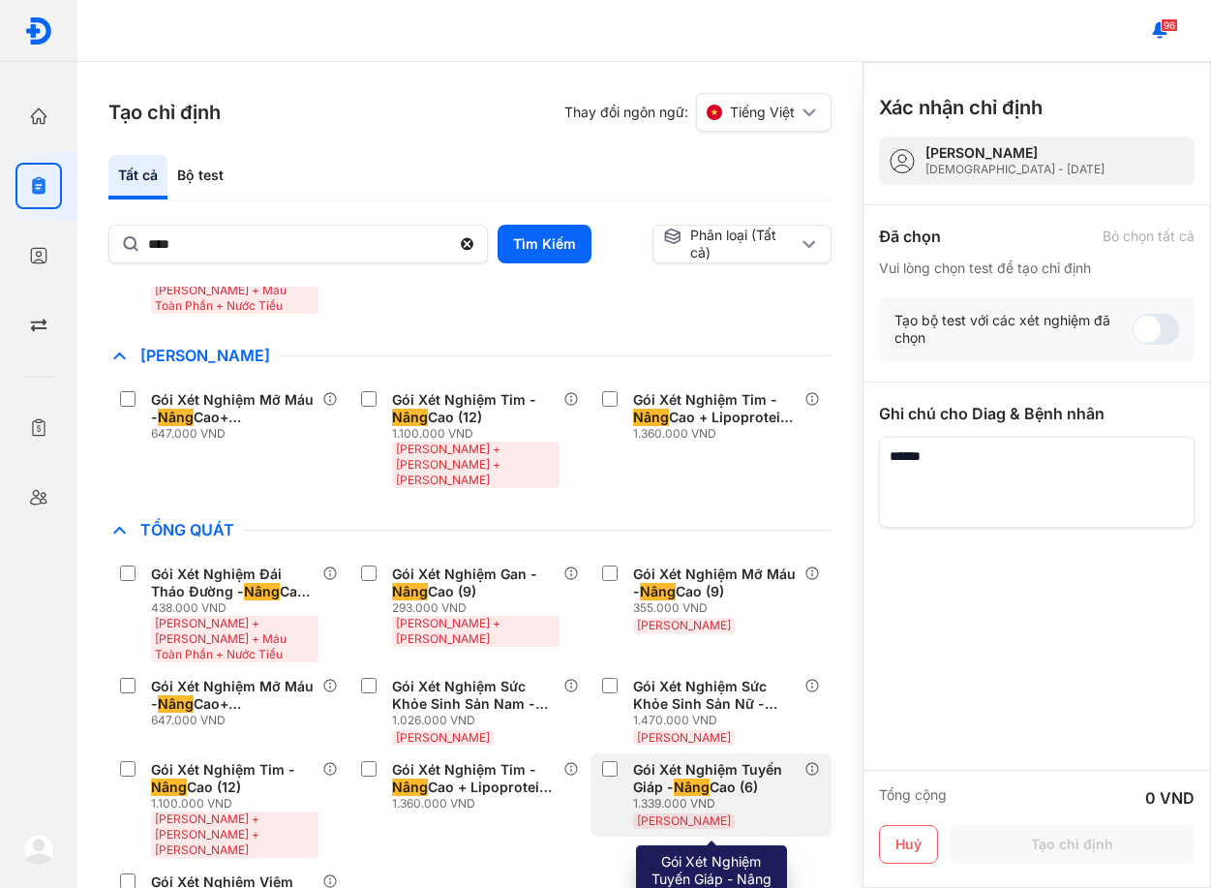
scroll to position [949, 0]
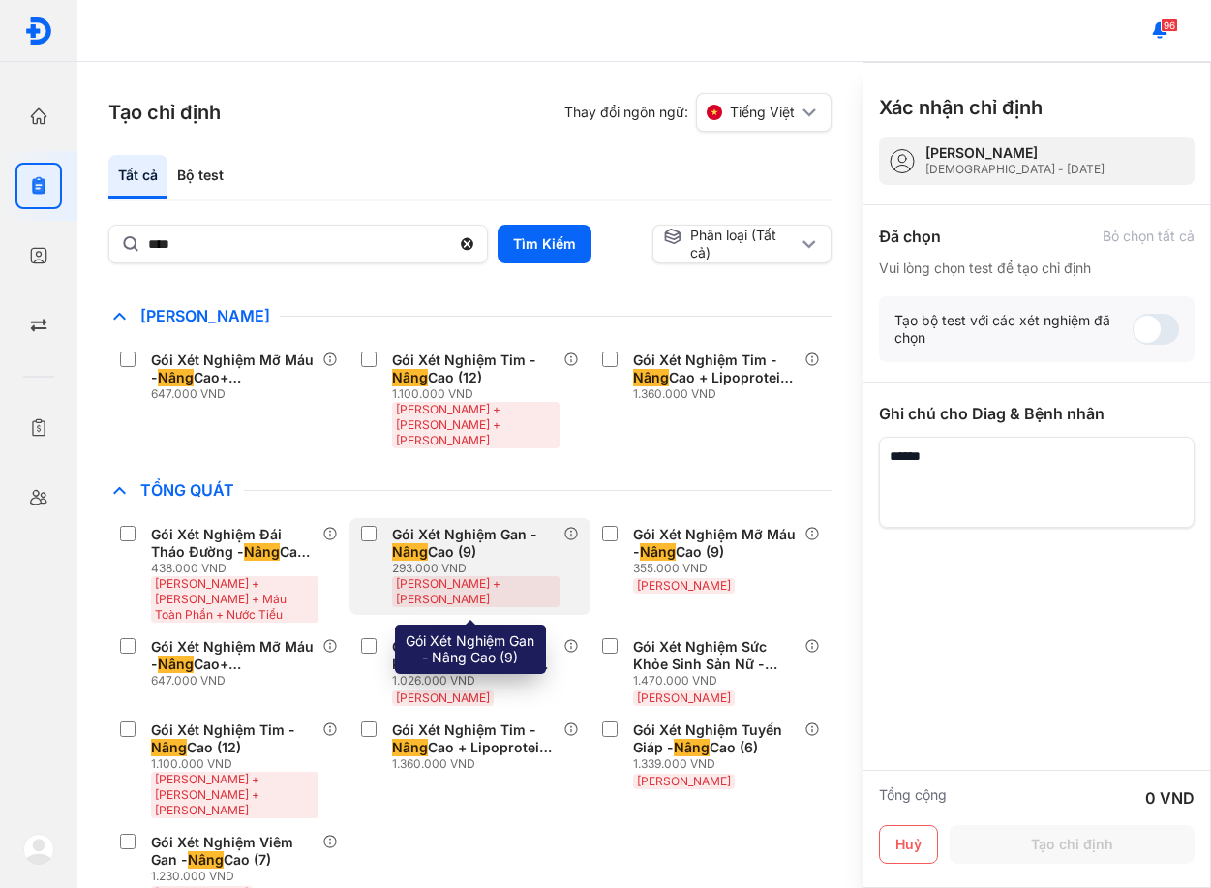
click at [472, 528] on div "Gói Xét Nghiệm Gan - Nâng Cao (9)" at bounding box center [474, 543] width 164 height 35
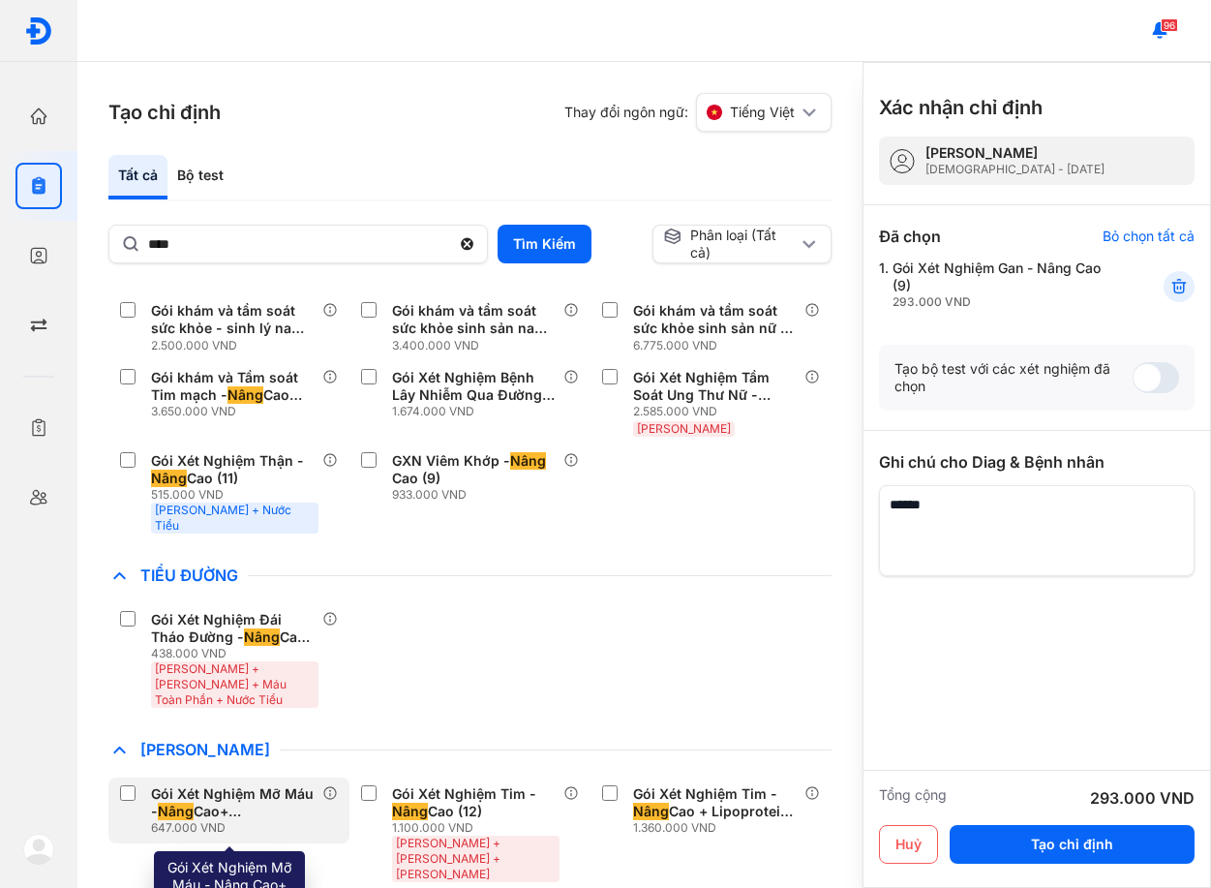
scroll to position [465, 0]
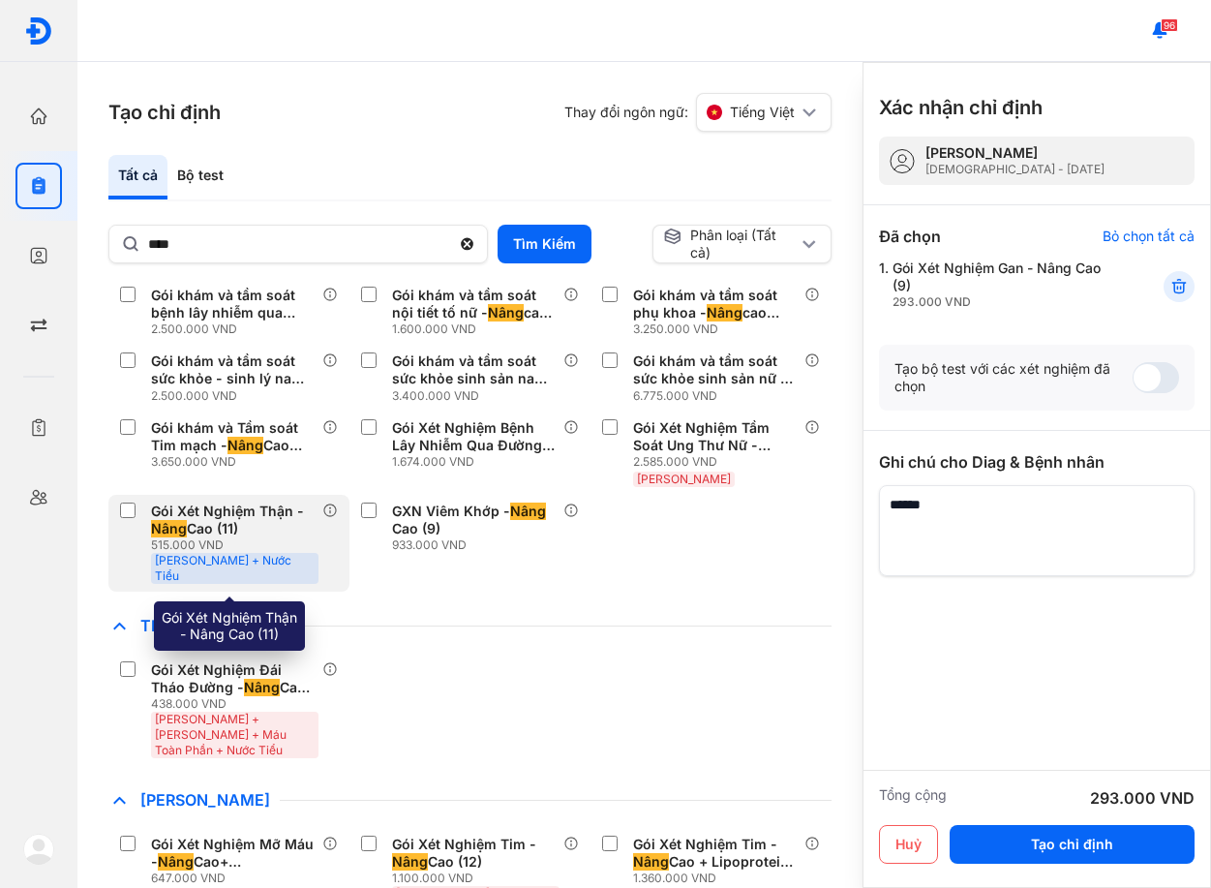
click at [186, 512] on div "Gói Xét Nghiệm Thận - Nâng Cao (11)" at bounding box center [233, 519] width 164 height 35
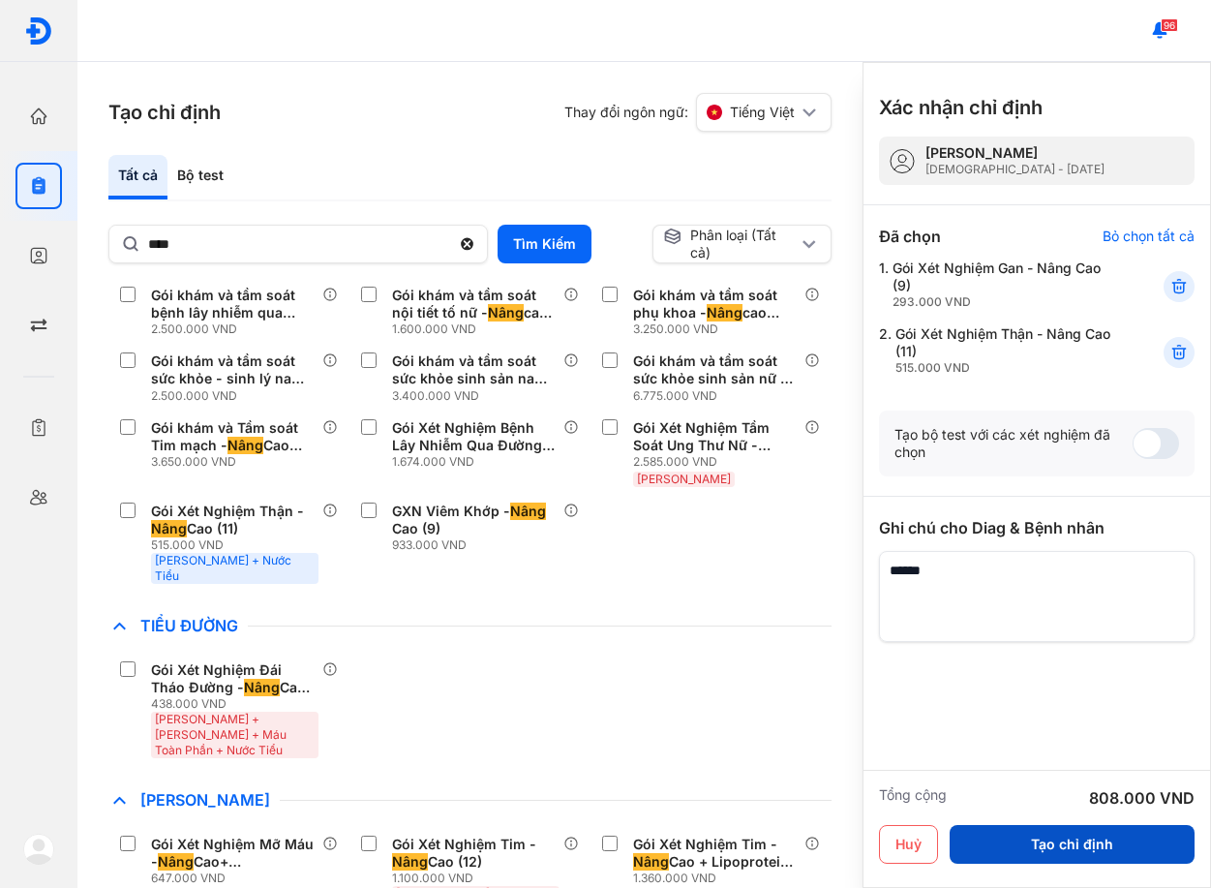
click at [1051, 842] on button "Tạo chỉ định" at bounding box center [1071, 844] width 245 height 39
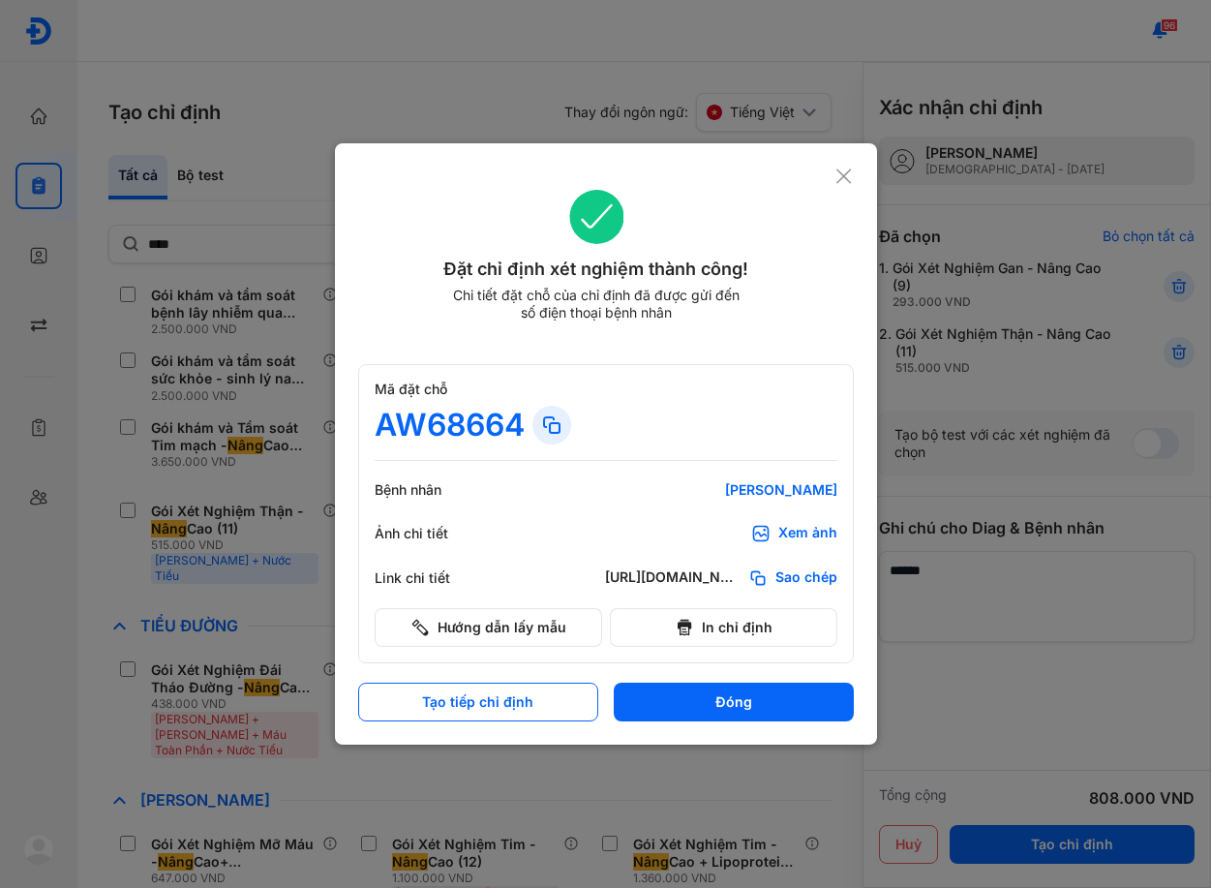
click at [557, 422] on use at bounding box center [551, 424] width 15 height 15
click at [766, 445] on div "Mã đặt chỗ AW68664" at bounding box center [606, 420] width 463 height 80
click at [563, 423] on icon at bounding box center [551, 424] width 23 height 23
